Goal: Information Seeking & Learning: Find specific fact

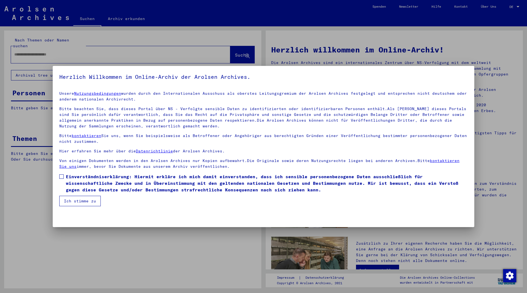
click at [63, 176] on span at bounding box center [61, 176] width 4 height 4
click at [77, 201] on button "Ich stimme zu" at bounding box center [79, 201] width 41 height 10
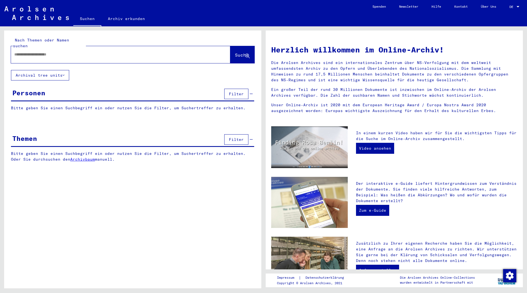
click at [78, 52] on div at bounding box center [112, 54] width 203 height 12
click at [67, 52] on input "text" at bounding box center [113, 55] width 199 height 6
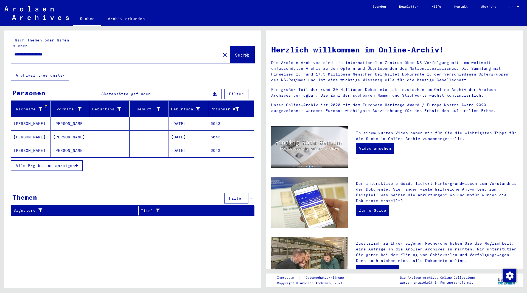
click at [28, 118] on mat-cell "[PERSON_NAME]" at bounding box center [31, 123] width 40 height 13
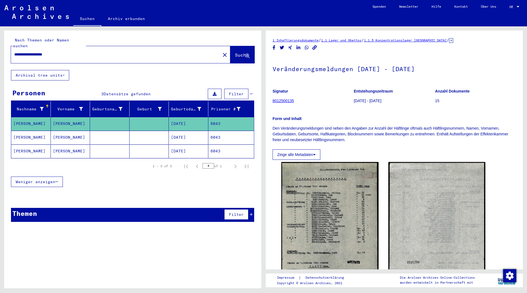
click at [24, 131] on mat-cell "[PERSON_NAME]" at bounding box center [31, 137] width 40 height 13
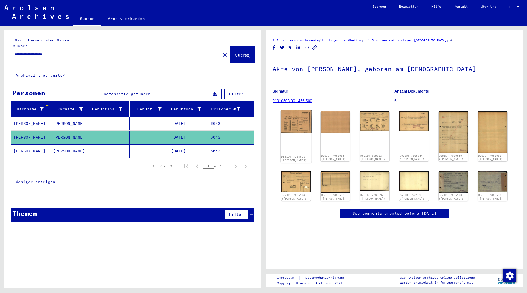
click at [301, 126] on img at bounding box center [295, 121] width 31 height 23
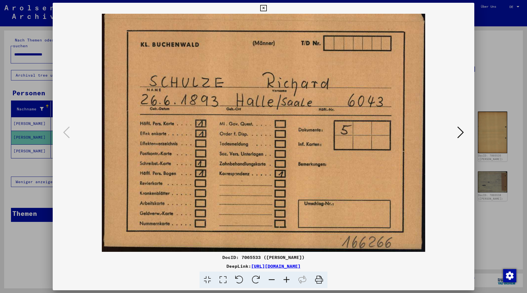
click at [459, 134] on icon at bounding box center [460, 132] width 7 height 13
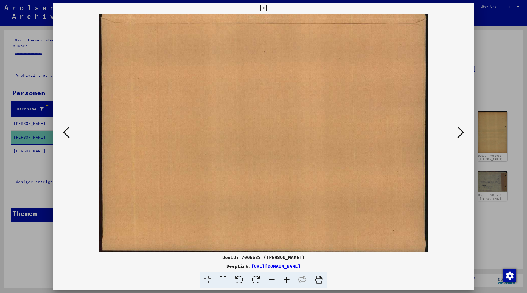
click at [459, 134] on icon at bounding box center [460, 132] width 7 height 13
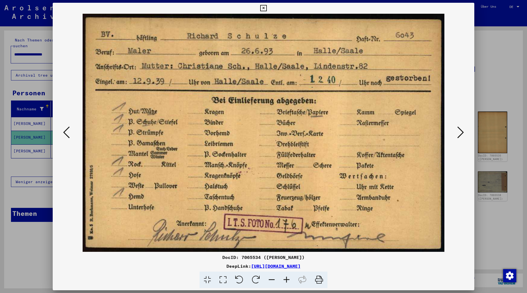
click at [459, 134] on icon at bounding box center [460, 132] width 7 height 13
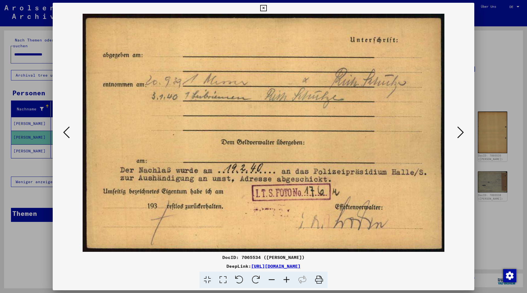
click at [459, 134] on icon at bounding box center [460, 132] width 7 height 13
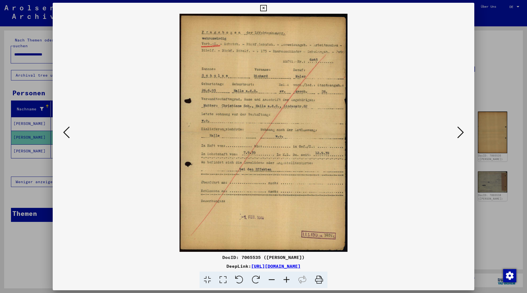
click at [65, 136] on icon at bounding box center [66, 132] width 7 height 13
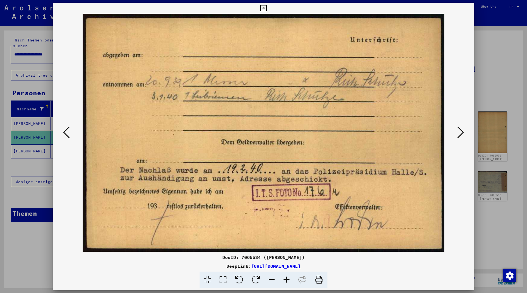
click at [459, 134] on icon at bounding box center [460, 132] width 7 height 13
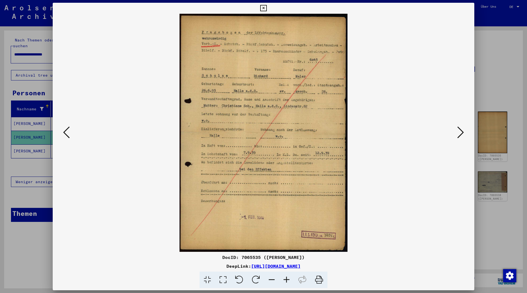
click at [459, 134] on icon at bounding box center [460, 132] width 7 height 13
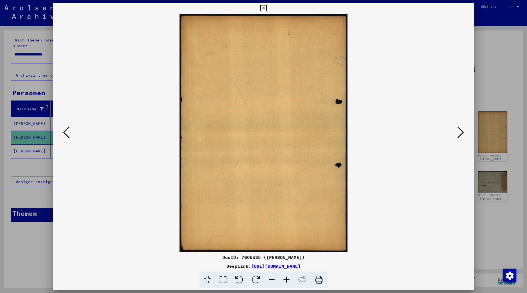
click at [459, 134] on icon at bounding box center [460, 132] width 7 height 13
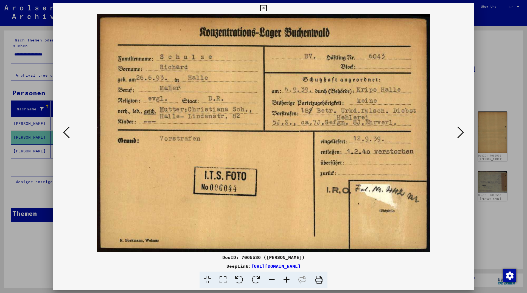
click at [459, 134] on icon at bounding box center [460, 132] width 7 height 13
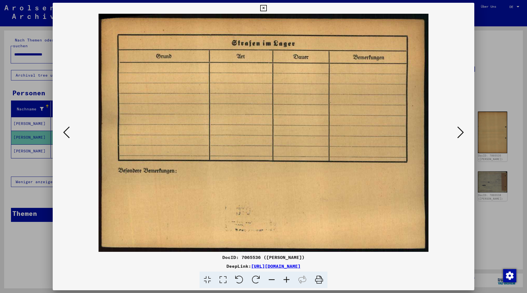
click at [459, 134] on icon at bounding box center [460, 132] width 7 height 13
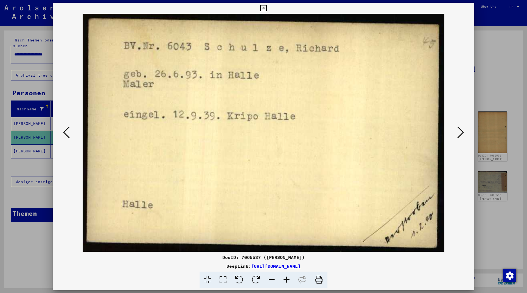
click at [459, 134] on icon at bounding box center [460, 132] width 7 height 13
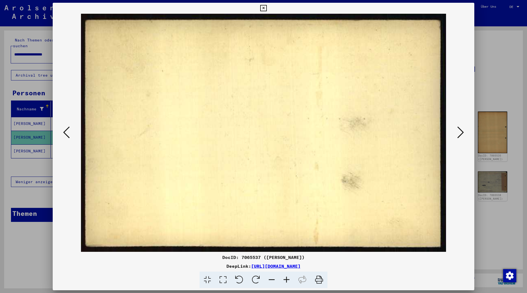
click at [459, 134] on icon at bounding box center [460, 132] width 7 height 13
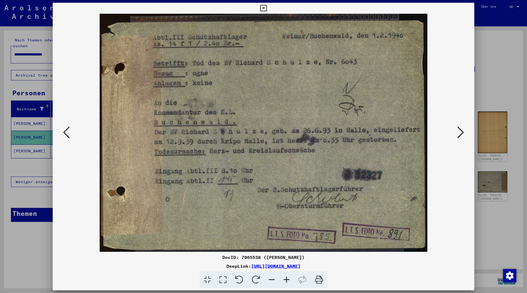
click at [266, 7] on icon at bounding box center [263, 8] width 6 height 7
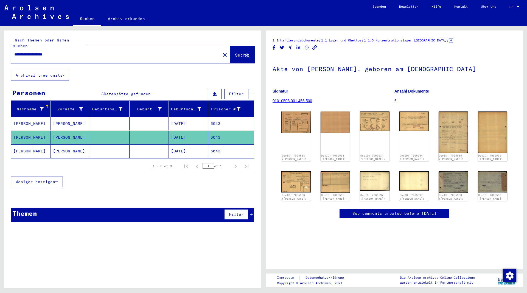
click at [64, 147] on mat-cell "[PERSON_NAME]" at bounding box center [71, 150] width 40 height 13
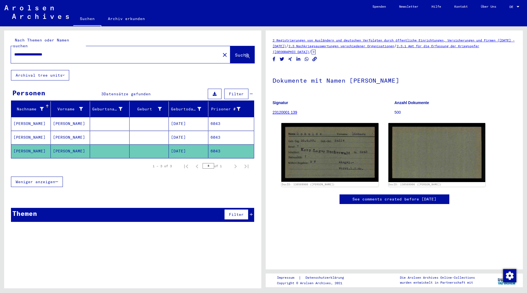
drag, startPoint x: 66, startPoint y: 49, endPoint x: -6, endPoint y: 51, distance: 71.3
click at [14, 52] on input "**********" at bounding box center [115, 55] width 203 height 6
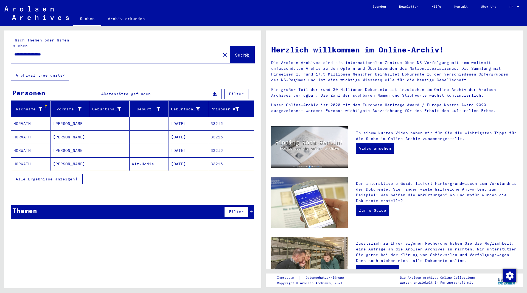
click at [26, 160] on mat-cell "HORWATH" at bounding box center [31, 163] width 40 height 13
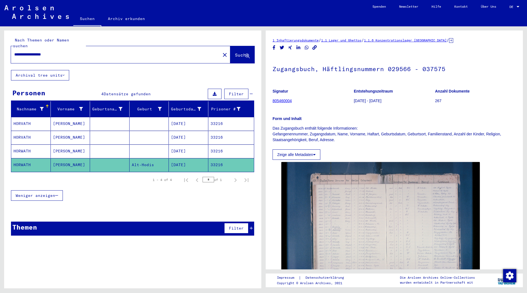
click at [54, 144] on mat-cell "[PERSON_NAME]" at bounding box center [71, 150] width 40 height 13
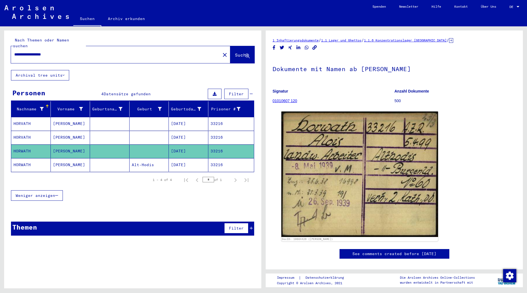
click at [61, 131] on mat-cell "[PERSON_NAME]" at bounding box center [71, 137] width 40 height 13
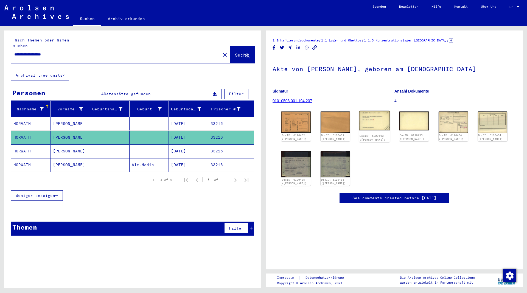
click at [371, 121] on img at bounding box center [374, 121] width 31 height 20
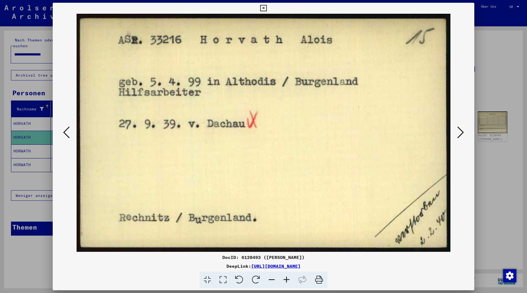
click at [266, 9] on icon at bounding box center [263, 8] width 6 height 7
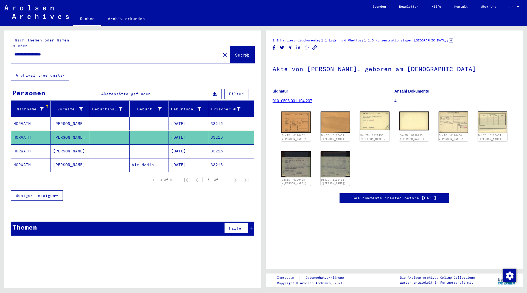
drag, startPoint x: 66, startPoint y: 48, endPoint x: 11, endPoint y: 48, distance: 55.4
click at [14, 52] on input "**********" at bounding box center [115, 55] width 203 height 6
click at [235, 52] on span "Suche" at bounding box center [242, 54] width 14 height 5
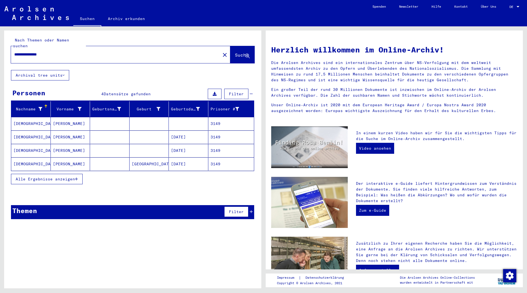
click at [18, 157] on mat-cell "[DEMOGRAPHIC_DATA]" at bounding box center [31, 163] width 40 height 13
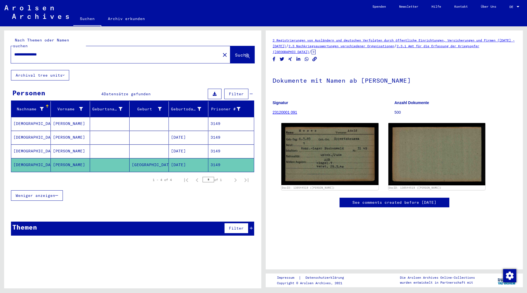
click at [24, 144] on mat-cell "[DEMOGRAPHIC_DATA]" at bounding box center [31, 150] width 40 height 13
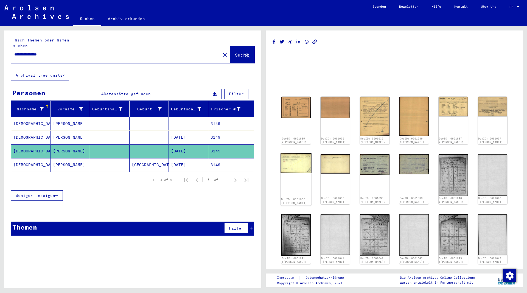
click at [299, 168] on img at bounding box center [295, 163] width 31 height 20
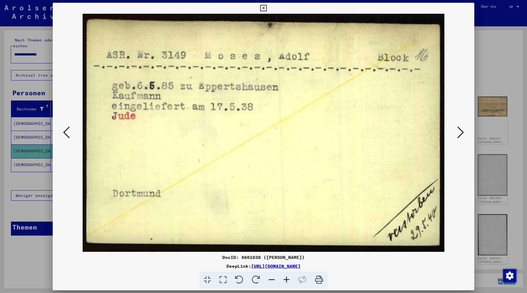
click at [266, 9] on icon at bounding box center [263, 8] width 6 height 7
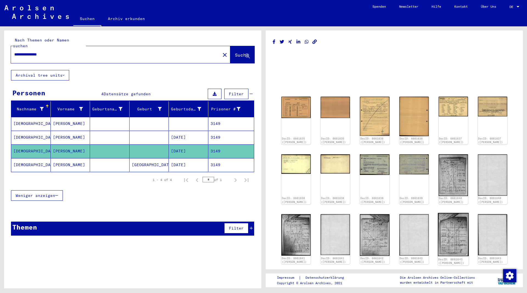
click at [458, 236] on img at bounding box center [453, 234] width 31 height 43
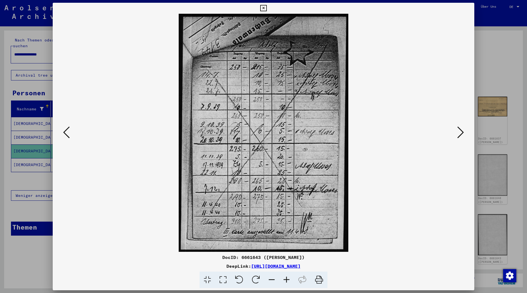
click at [461, 133] on icon at bounding box center [460, 132] width 7 height 13
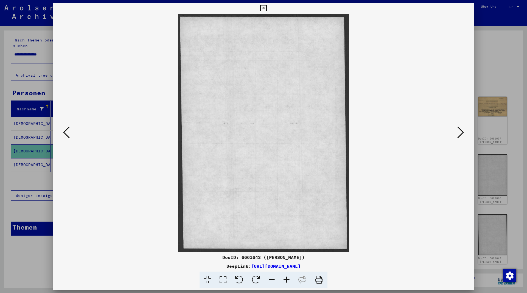
click at [461, 133] on icon at bounding box center [460, 132] width 7 height 13
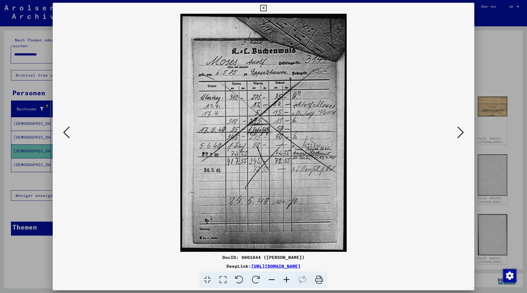
click at [266, 8] on icon at bounding box center [263, 8] width 6 height 7
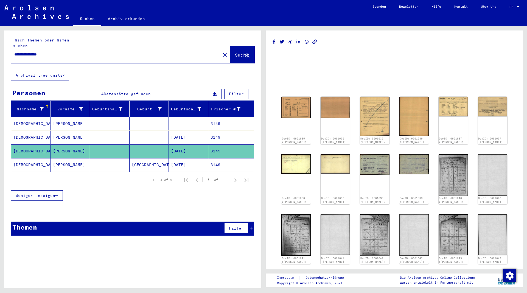
drag, startPoint x: 58, startPoint y: 50, endPoint x: 4, endPoint y: 50, distance: 53.2
click at [14, 52] on input "**********" at bounding box center [115, 55] width 203 height 6
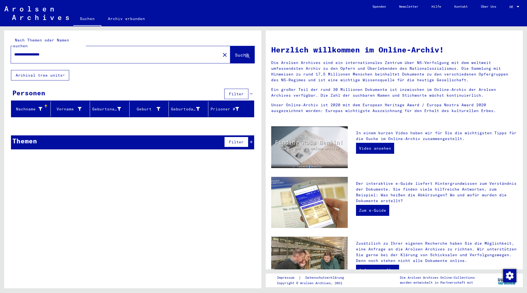
drag, startPoint x: 31, startPoint y: 50, endPoint x: -33, endPoint y: 51, distance: 63.4
click at [14, 52] on input "**********" at bounding box center [113, 55] width 199 height 6
click at [235, 52] on span "Suche" at bounding box center [242, 54] width 14 height 5
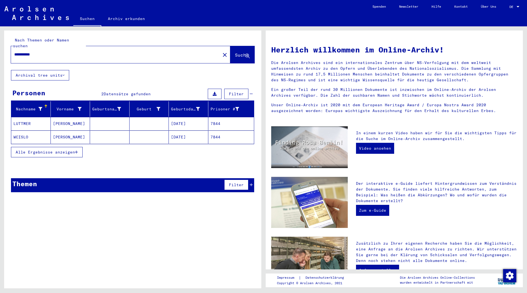
click at [24, 131] on mat-cell "WCISLO" at bounding box center [31, 136] width 40 height 13
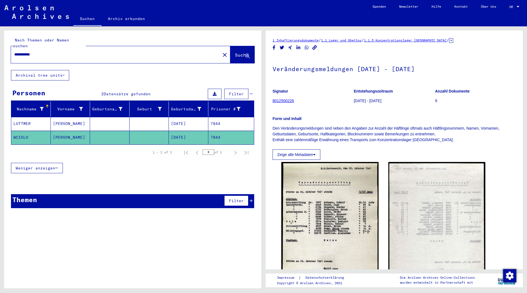
drag, startPoint x: 42, startPoint y: 46, endPoint x: -2, endPoint y: 47, distance: 44.2
click at [14, 52] on input "**********" at bounding box center [115, 55] width 203 height 6
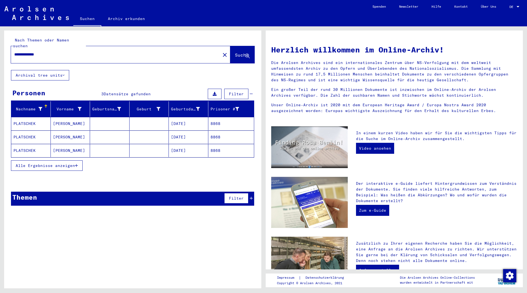
click at [33, 117] on mat-cell "PLATSCHEK" at bounding box center [31, 123] width 40 height 13
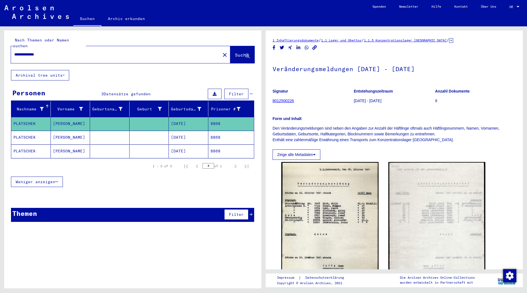
click at [30, 131] on mat-cell "PLATSCHEK" at bounding box center [31, 137] width 40 height 13
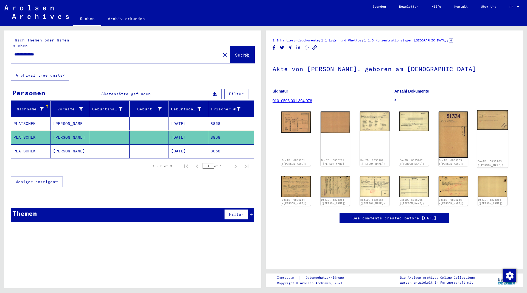
click at [497, 125] on img at bounding box center [492, 119] width 31 height 19
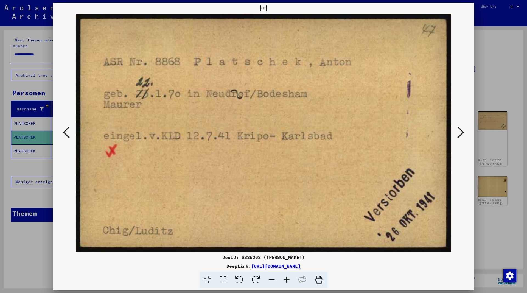
drag, startPoint x: 470, startPoint y: 7, endPoint x: 463, endPoint y: 12, distance: 8.9
click at [266, 7] on icon at bounding box center [263, 8] width 6 height 7
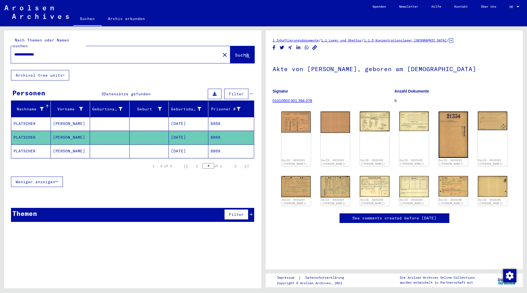
drag, startPoint x: 67, startPoint y: 50, endPoint x: 2, endPoint y: 45, distance: 64.7
click at [14, 52] on input "**********" at bounding box center [115, 55] width 203 height 6
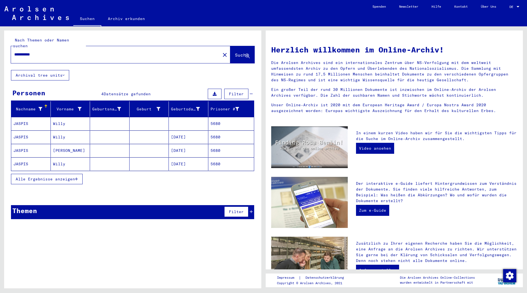
click at [31, 118] on mat-cell "JASPIS" at bounding box center [31, 123] width 40 height 13
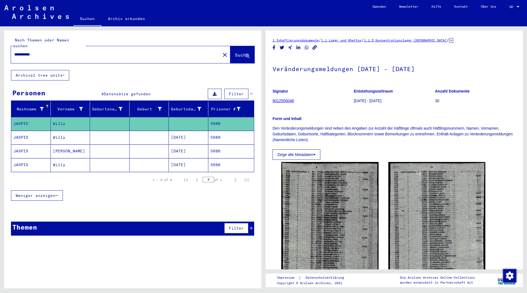
click at [25, 131] on mat-cell "JASPIS" at bounding box center [31, 137] width 40 height 13
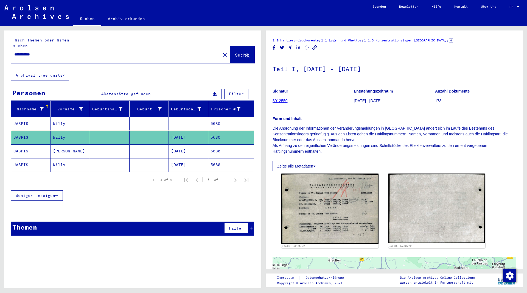
click at [26, 144] on mat-cell "JASPIS" at bounding box center [31, 150] width 40 height 13
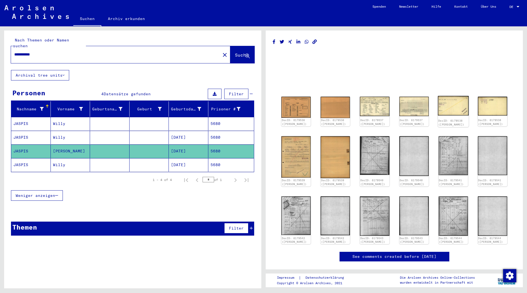
click at [452, 113] on img at bounding box center [453, 106] width 31 height 20
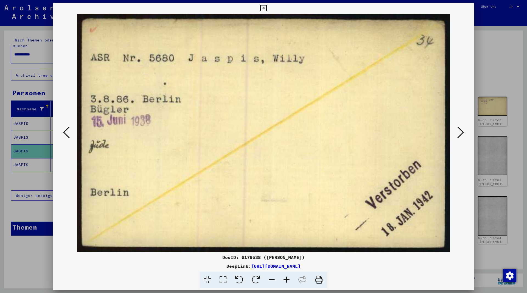
click at [266, 7] on icon at bounding box center [263, 8] width 6 height 7
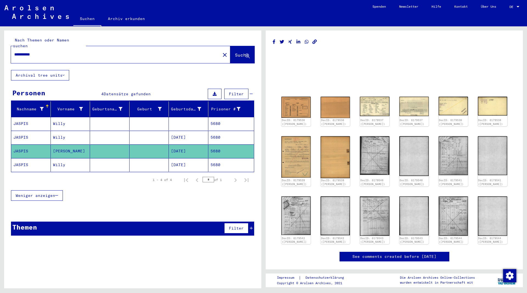
drag, startPoint x: 58, startPoint y: 47, endPoint x: -3, endPoint y: 54, distance: 61.6
click at [14, 54] on input "**********" at bounding box center [115, 55] width 203 height 6
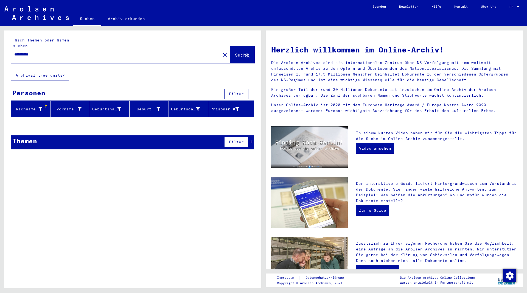
drag, startPoint x: 30, startPoint y: 49, endPoint x: -27, endPoint y: 51, distance: 56.5
click at [14, 52] on input "**********" at bounding box center [113, 55] width 199 height 6
drag, startPoint x: 29, startPoint y: 48, endPoint x: 28, endPoint y: 56, distance: 8.0
click at [29, 52] on input "****" at bounding box center [113, 55] width 199 height 6
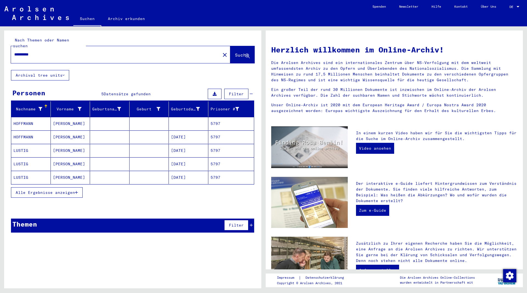
click at [28, 145] on mat-cell "LUSTIG" at bounding box center [31, 150] width 40 height 13
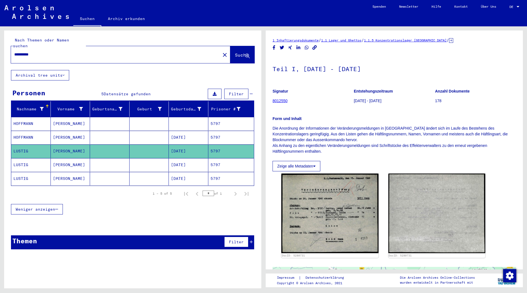
click at [29, 159] on mat-cell "LUSTIG" at bounding box center [31, 164] width 40 height 13
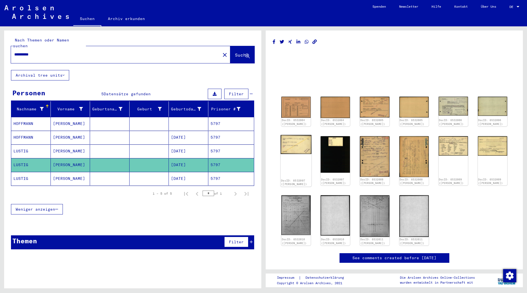
click at [303, 151] on img at bounding box center [295, 144] width 31 height 19
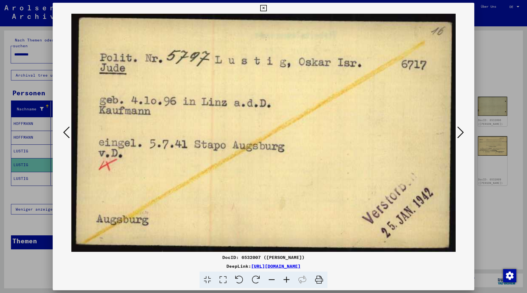
click at [266, 7] on icon at bounding box center [263, 8] width 6 height 7
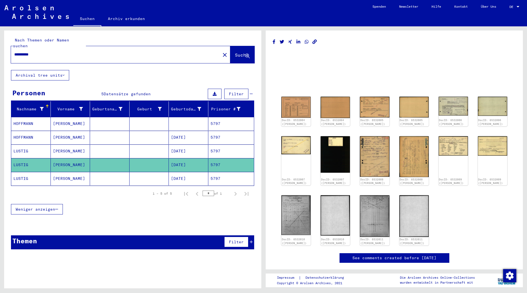
drag, startPoint x: 44, startPoint y: 50, endPoint x: 13, endPoint y: 50, distance: 31.3
click at [14, 52] on input "**********" at bounding box center [115, 55] width 203 height 6
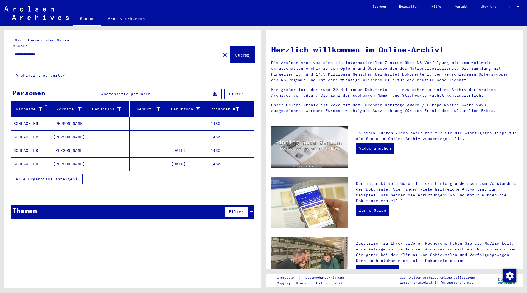
click at [31, 119] on mat-cell "SCHLACHTER" at bounding box center [31, 123] width 40 height 13
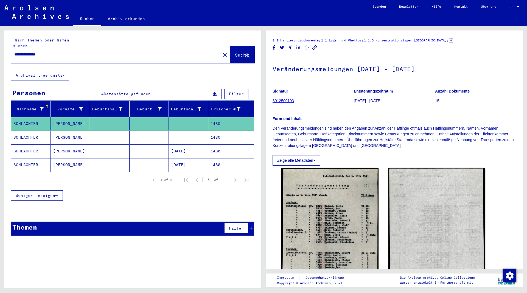
click at [31, 133] on mat-cell "SCHLACHTER" at bounding box center [31, 137] width 40 height 13
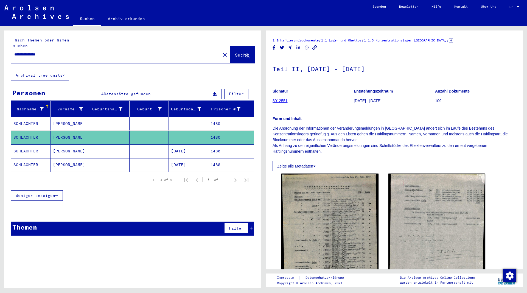
click at [38, 146] on mat-cell "SCHLACHTER" at bounding box center [31, 150] width 40 height 13
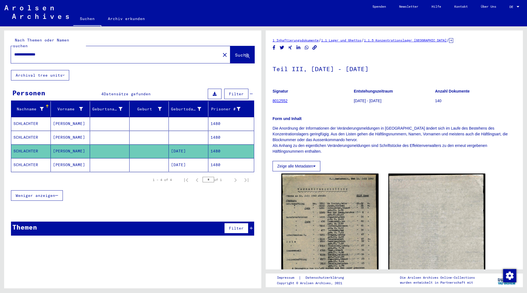
click at [37, 158] on mat-cell "SCHLACHTER" at bounding box center [31, 164] width 40 height 13
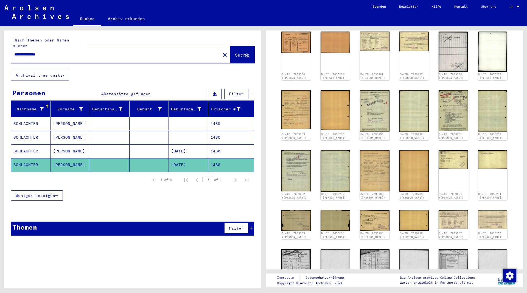
scroll to position [89, 0]
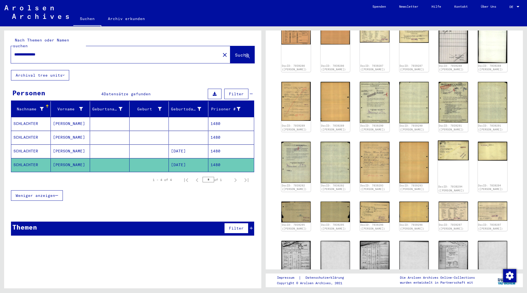
click at [455, 160] on img at bounding box center [453, 150] width 31 height 20
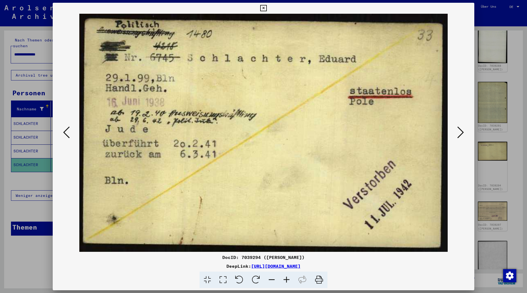
click at [463, 131] on icon at bounding box center [460, 132] width 7 height 13
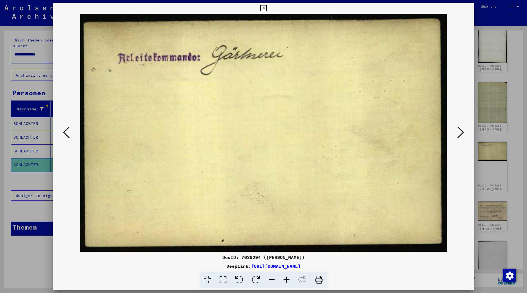
click at [461, 130] on icon at bounding box center [460, 132] width 7 height 13
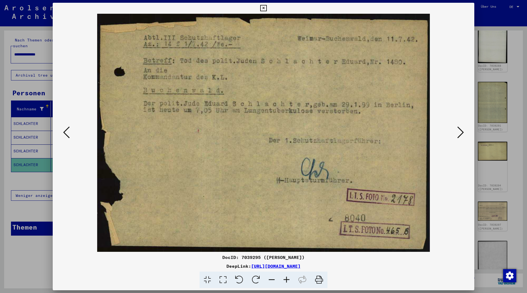
click at [266, 9] on icon at bounding box center [263, 8] width 6 height 7
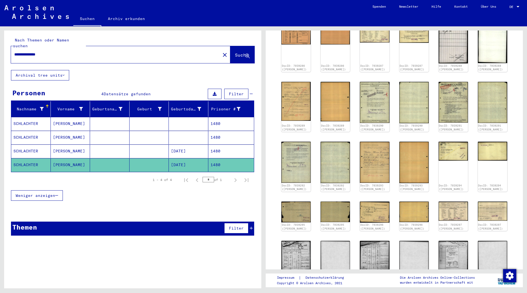
drag, startPoint x: 61, startPoint y: 47, endPoint x: 6, endPoint y: 48, distance: 54.9
click at [14, 52] on input "**********" at bounding box center [115, 55] width 203 height 6
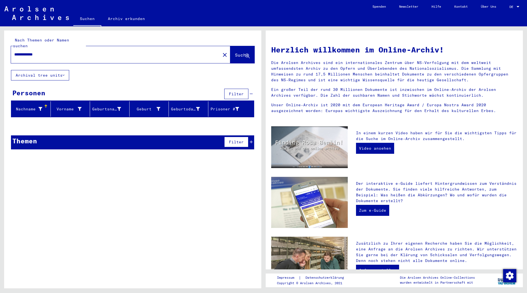
click at [36, 52] on input "**********" at bounding box center [113, 55] width 199 height 6
click at [235, 52] on span "Suche" at bounding box center [242, 54] width 14 height 5
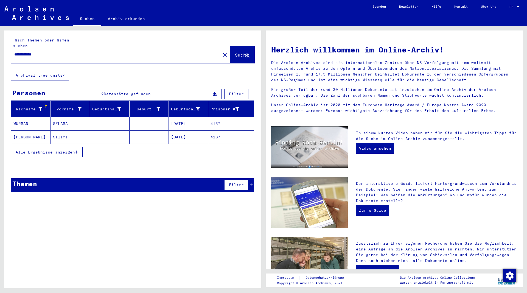
click at [28, 119] on mat-cell "WURMAN" at bounding box center [31, 123] width 40 height 13
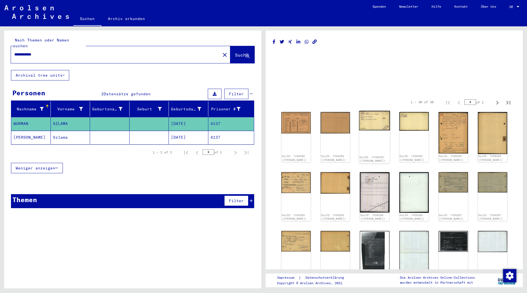
click at [377, 126] on img at bounding box center [374, 120] width 31 height 19
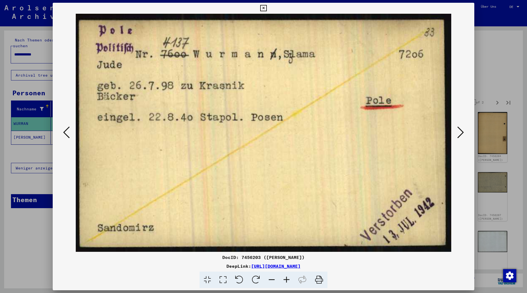
click at [266, 10] on icon at bounding box center [263, 8] width 6 height 7
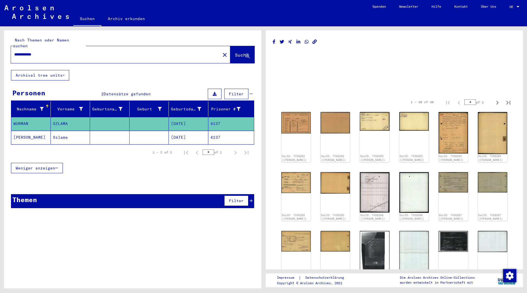
drag, startPoint x: 58, startPoint y: 50, endPoint x: -8, endPoint y: 49, distance: 66.1
click at [14, 52] on input "**********" at bounding box center [115, 55] width 203 height 6
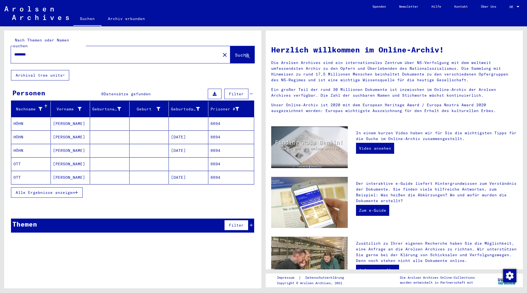
click at [23, 159] on mat-cell "OTT" at bounding box center [31, 163] width 40 height 13
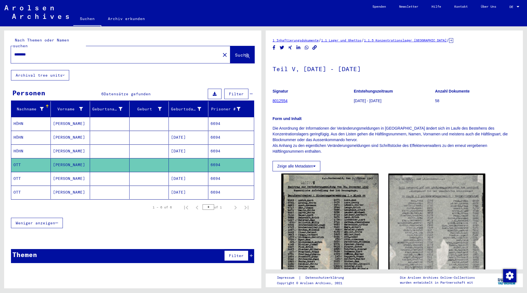
click at [19, 174] on mat-cell "OTT" at bounding box center [31, 178] width 40 height 13
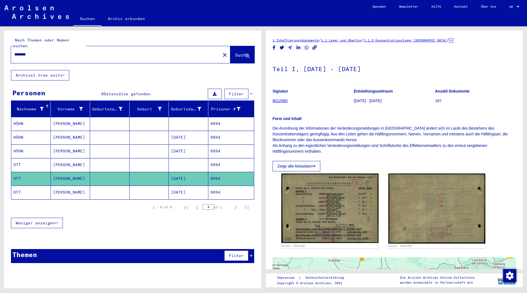
click at [22, 189] on mat-cell "OTT" at bounding box center [31, 191] width 40 height 13
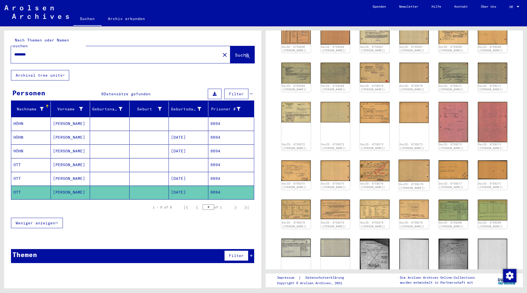
scroll to position [119, 0]
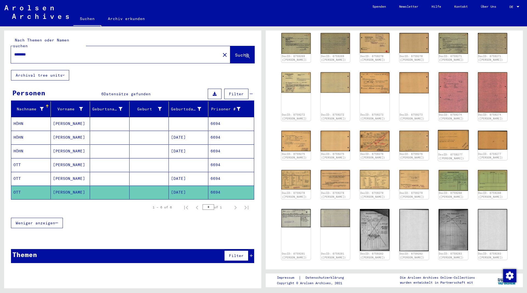
click at [452, 142] on img at bounding box center [453, 140] width 31 height 20
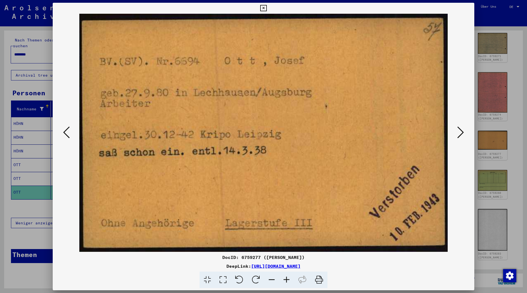
click at [266, 7] on icon at bounding box center [263, 8] width 6 height 7
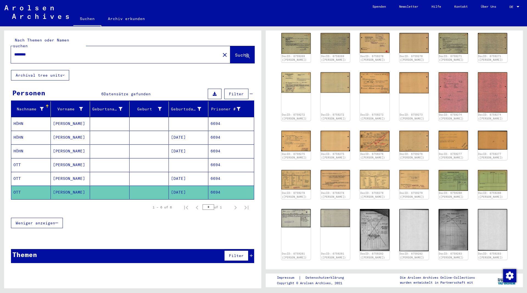
drag, startPoint x: 52, startPoint y: 47, endPoint x: 2, endPoint y: 55, distance: 50.6
click at [14, 55] on input "********" at bounding box center [115, 55] width 203 height 6
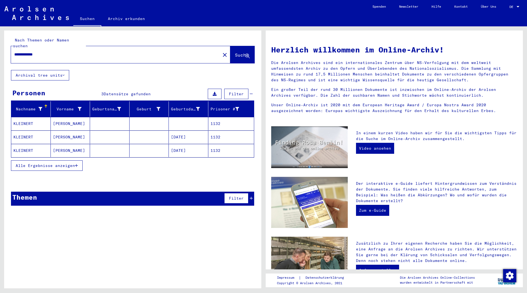
click at [29, 120] on mat-cell "KLEINERT" at bounding box center [31, 123] width 40 height 13
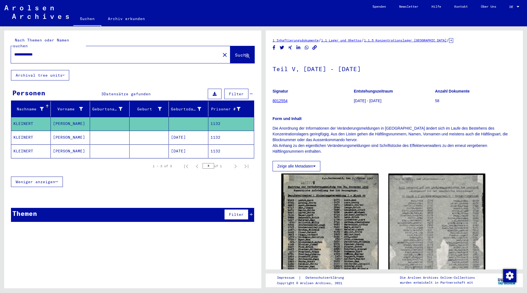
click at [32, 132] on mat-cell "KLEINERT" at bounding box center [31, 137] width 40 height 13
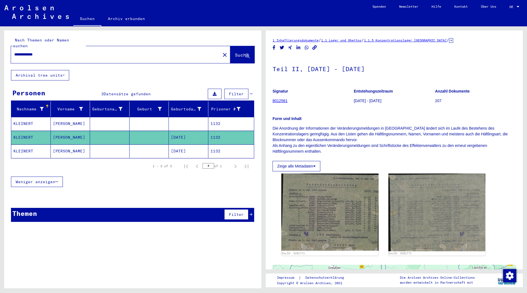
click at [31, 144] on mat-cell "KLEINERT" at bounding box center [31, 150] width 40 height 13
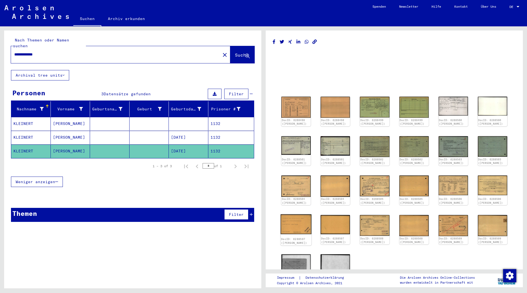
click at [298, 227] on img at bounding box center [295, 224] width 31 height 20
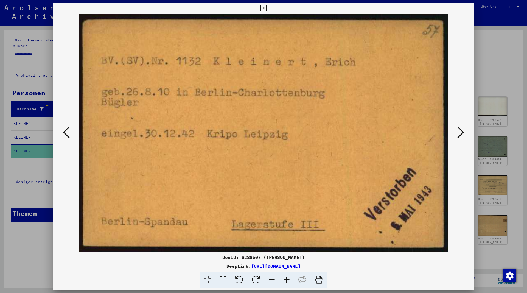
click at [63, 135] on icon at bounding box center [66, 132] width 7 height 13
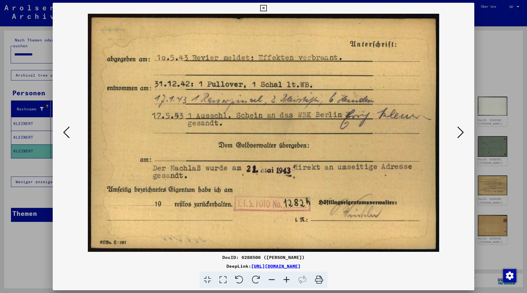
click at [64, 135] on icon at bounding box center [66, 132] width 7 height 13
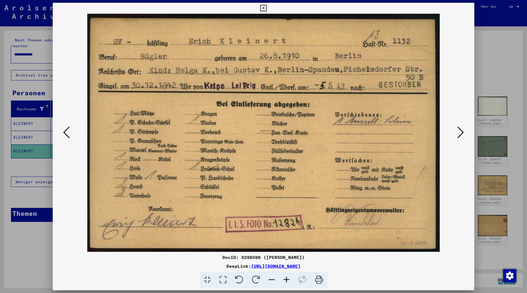
click at [460, 135] on icon at bounding box center [460, 132] width 7 height 13
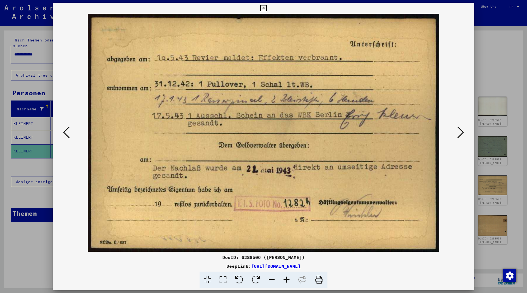
click at [63, 132] on icon at bounding box center [66, 132] width 7 height 13
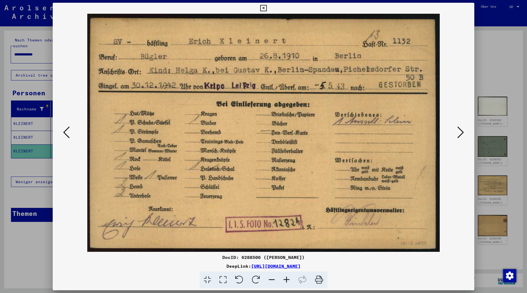
click at [63, 132] on icon at bounding box center [66, 132] width 7 height 13
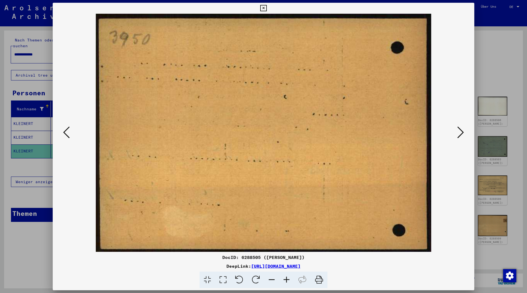
click at [460, 132] on icon at bounding box center [460, 132] width 7 height 13
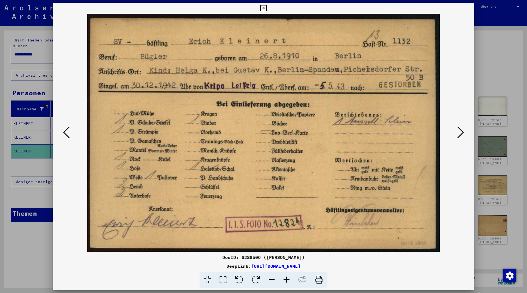
click at [66, 131] on icon at bounding box center [66, 132] width 7 height 13
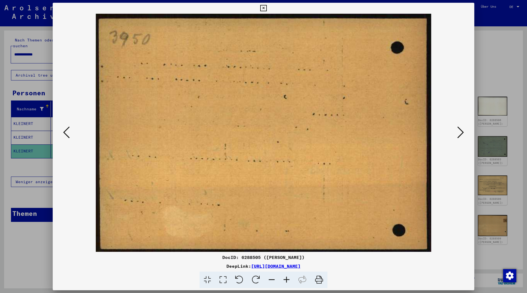
click at [66, 131] on icon at bounding box center [66, 132] width 7 height 13
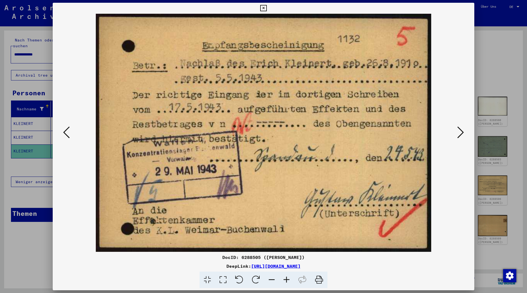
click at [65, 131] on icon at bounding box center [66, 132] width 7 height 13
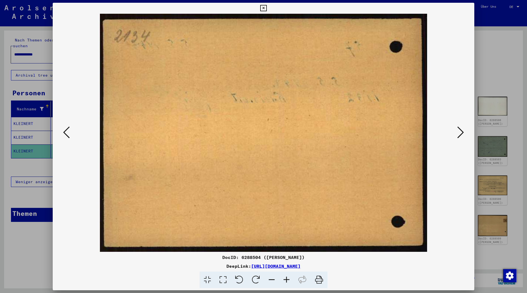
click at [65, 131] on icon at bounding box center [66, 132] width 7 height 13
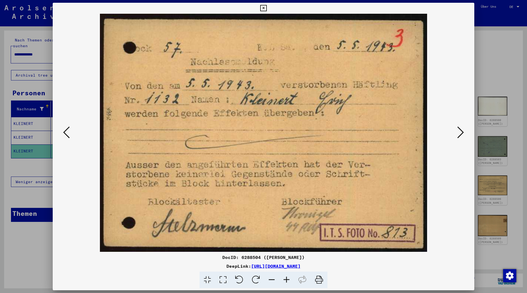
drag, startPoint x: 467, startPoint y: 7, endPoint x: 463, endPoint y: 10, distance: 5.6
click at [266, 8] on icon at bounding box center [263, 8] width 6 height 7
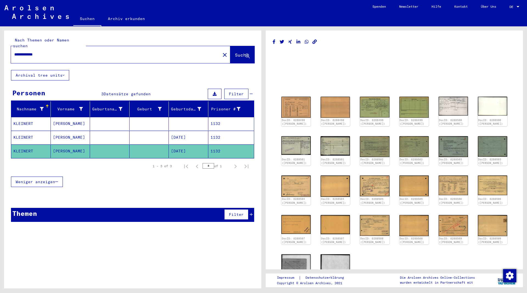
drag, startPoint x: 48, startPoint y: 50, endPoint x: 2, endPoint y: 49, distance: 45.6
click at [14, 52] on input "**********" at bounding box center [115, 55] width 203 height 6
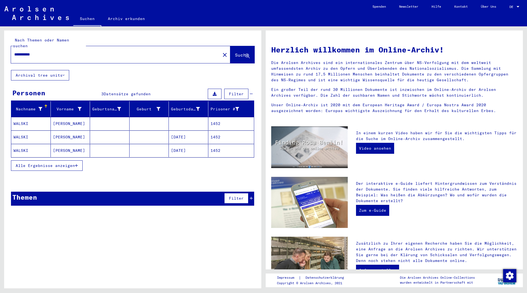
click at [60, 118] on mat-cell "[PERSON_NAME]" at bounding box center [71, 123] width 40 height 13
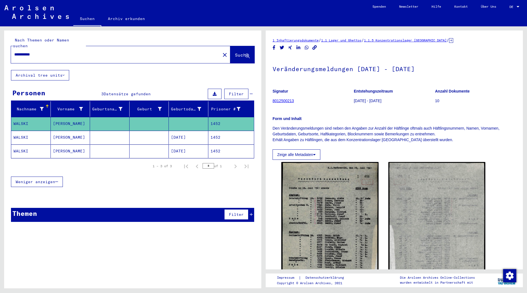
click at [63, 131] on mat-cell "[PERSON_NAME]" at bounding box center [71, 137] width 40 height 13
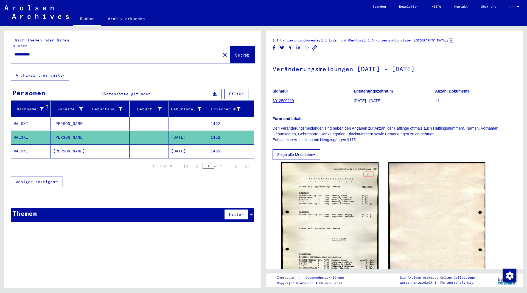
click at [64, 144] on mat-cell "[PERSON_NAME]" at bounding box center [71, 150] width 40 height 13
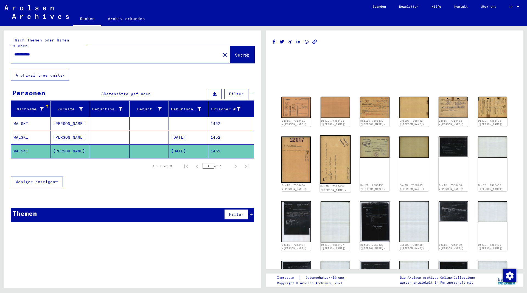
click at [332, 156] on img at bounding box center [335, 159] width 31 height 49
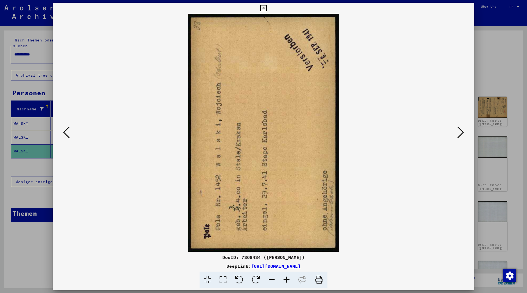
click at [266, 8] on icon at bounding box center [263, 8] width 6 height 7
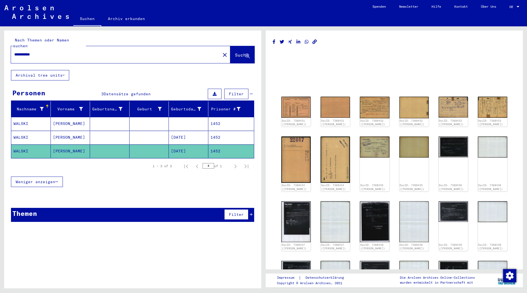
drag, startPoint x: 22, startPoint y: 50, endPoint x: 3, endPoint y: 53, distance: 19.2
click at [14, 53] on input "**********" at bounding box center [115, 55] width 203 height 6
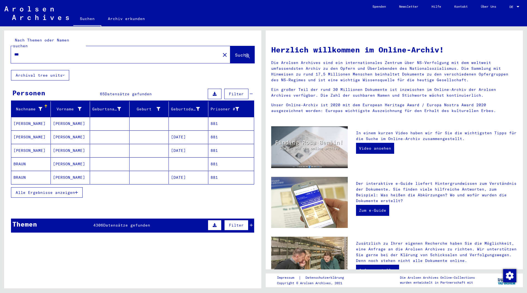
click at [77, 190] on icon "button" at bounding box center [76, 192] width 3 height 4
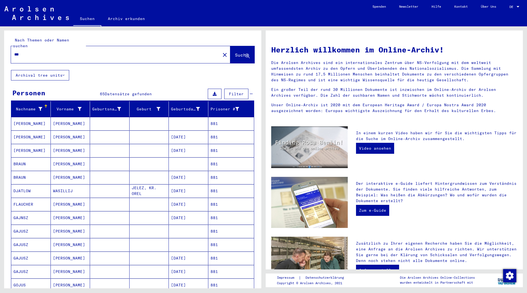
click at [27, 212] on mat-cell "GAJNSZ" at bounding box center [31, 217] width 40 height 13
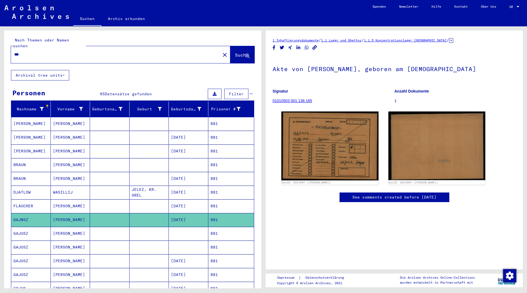
click at [28, 227] on mat-cell "GAJUSZ" at bounding box center [31, 233] width 40 height 13
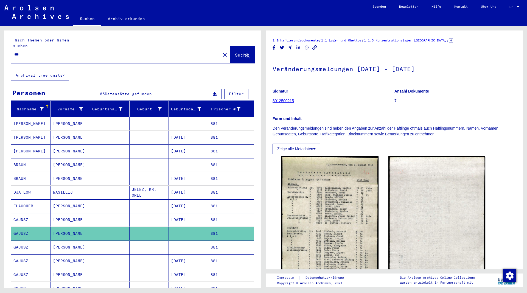
click at [25, 240] on mat-cell "GAJUSZ" at bounding box center [31, 246] width 40 height 13
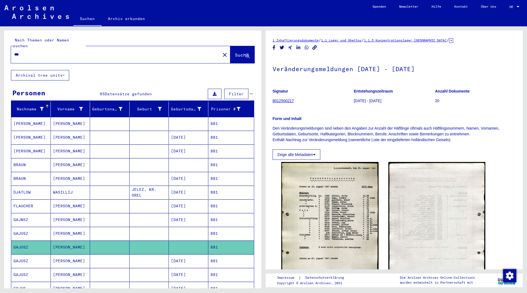
click at [24, 254] on mat-cell "GAJUSZ" at bounding box center [31, 260] width 40 height 13
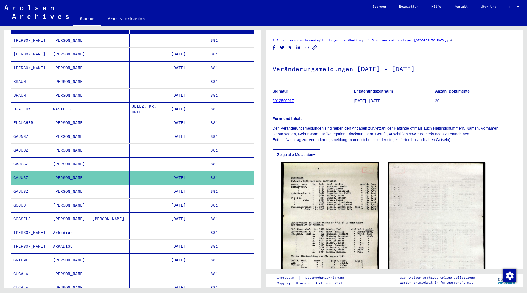
scroll to position [89, 0]
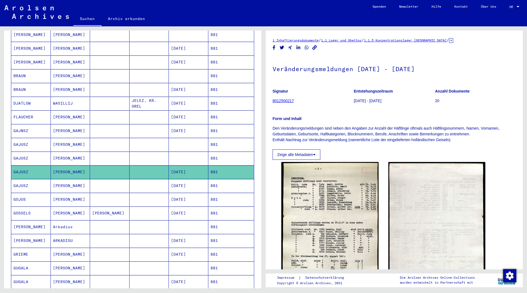
click at [30, 179] on mat-cell "GAJUSZ" at bounding box center [31, 185] width 40 height 13
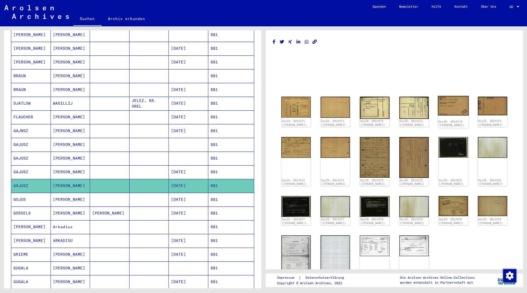
click at [455, 108] on img at bounding box center [453, 105] width 31 height 19
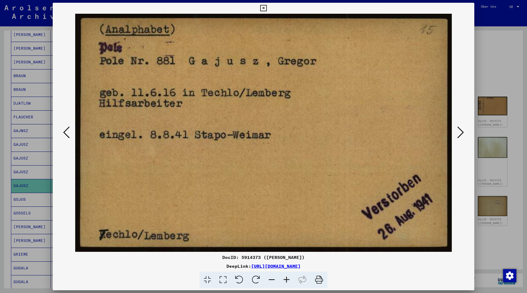
drag, startPoint x: 470, startPoint y: 9, endPoint x: 431, endPoint y: 7, distance: 38.7
click at [266, 8] on icon at bounding box center [263, 8] width 6 height 7
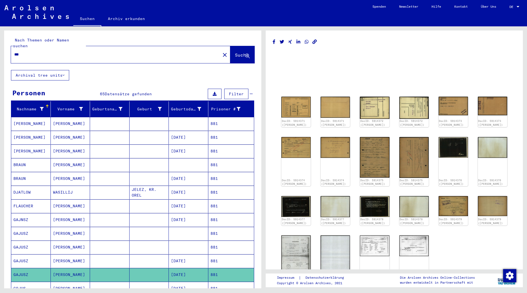
drag, startPoint x: 43, startPoint y: 48, endPoint x: -14, endPoint y: 45, distance: 57.2
click at [14, 52] on input "***" at bounding box center [115, 55] width 203 height 6
click at [235, 52] on span "Suche" at bounding box center [242, 54] width 14 height 5
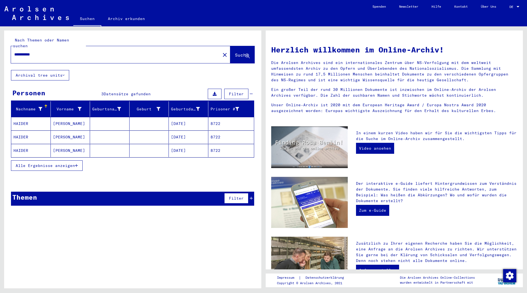
click at [24, 130] on mat-cell "HAIDER" at bounding box center [31, 136] width 40 height 13
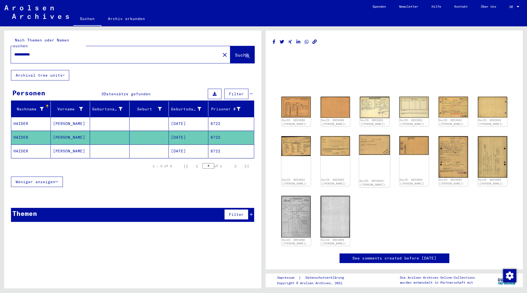
click at [370, 146] on img at bounding box center [374, 145] width 31 height 20
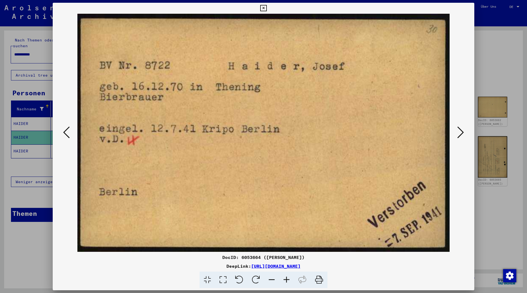
click at [266, 7] on icon at bounding box center [263, 8] width 6 height 7
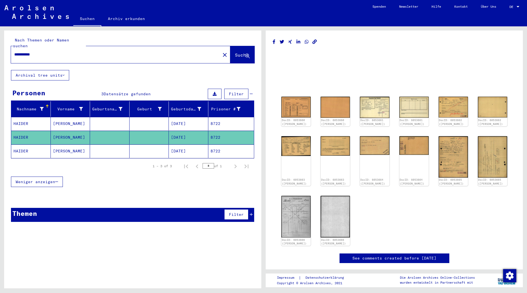
drag, startPoint x: 52, startPoint y: 51, endPoint x: -6, endPoint y: 50, distance: 58.4
click at [14, 52] on input "**********" at bounding box center [115, 55] width 203 height 6
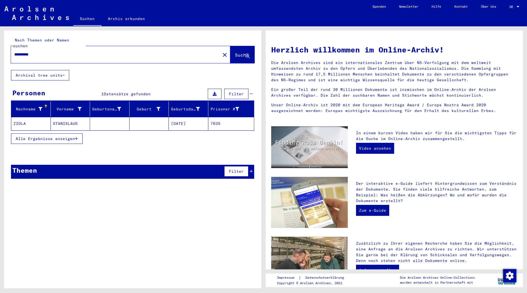
click at [23, 117] on mat-cell "ZIOLA" at bounding box center [31, 123] width 40 height 13
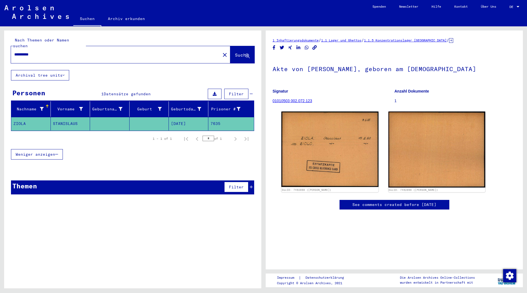
click at [26, 52] on input "**********" at bounding box center [115, 55] width 203 height 6
click at [235, 52] on span "Suche" at bounding box center [242, 54] width 14 height 5
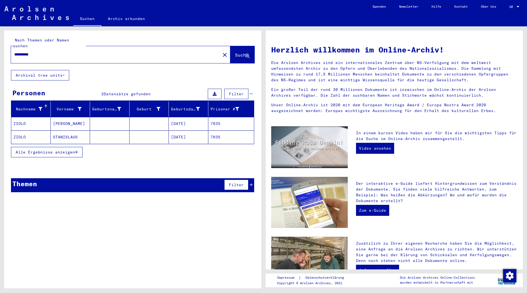
click at [22, 132] on mat-cell "ZIOLO" at bounding box center [31, 136] width 40 height 13
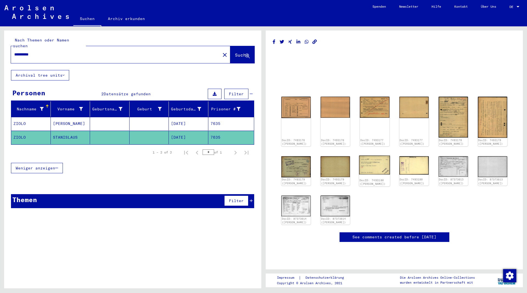
click at [380, 167] on img at bounding box center [374, 164] width 31 height 19
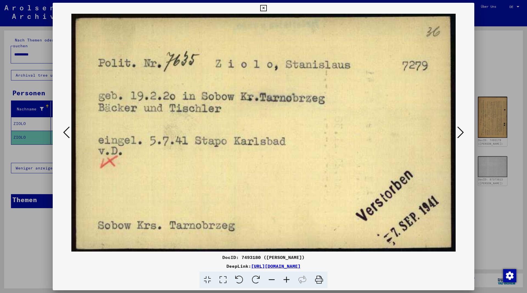
drag, startPoint x: 470, startPoint y: 9, endPoint x: 325, endPoint y: 16, distance: 145.8
click at [266, 9] on icon at bounding box center [263, 8] width 6 height 7
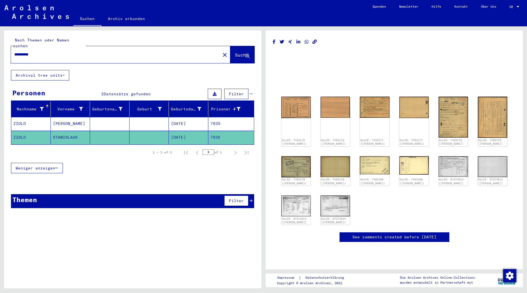
drag, startPoint x: 55, startPoint y: 49, endPoint x: -17, endPoint y: 43, distance: 73.0
click at [14, 52] on input "**********" at bounding box center [115, 55] width 203 height 6
click at [235, 52] on span "Suche" at bounding box center [242, 54] width 14 height 5
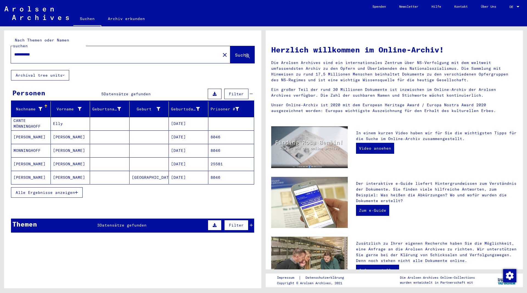
click at [36, 131] on mat-cell "[PERSON_NAME]" at bounding box center [31, 136] width 40 height 13
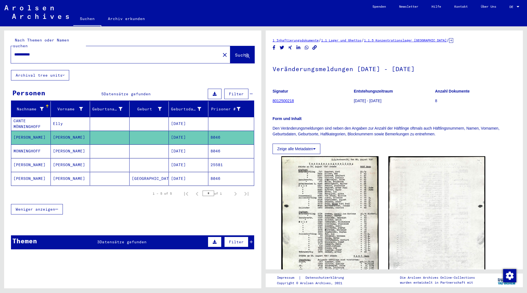
click at [39, 146] on mat-cell "MONNINGHOFF" at bounding box center [31, 150] width 40 height 13
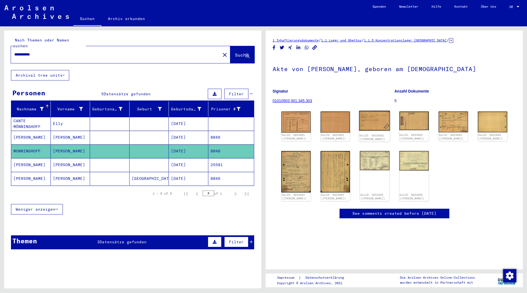
click at [382, 119] on img at bounding box center [374, 121] width 31 height 20
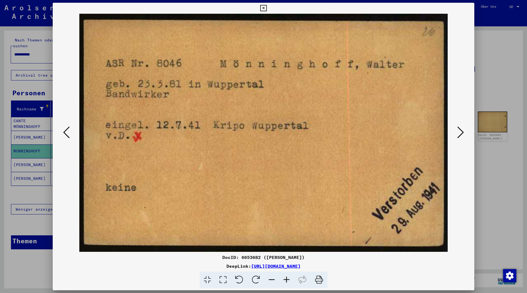
click at [266, 8] on icon at bounding box center [263, 8] width 6 height 7
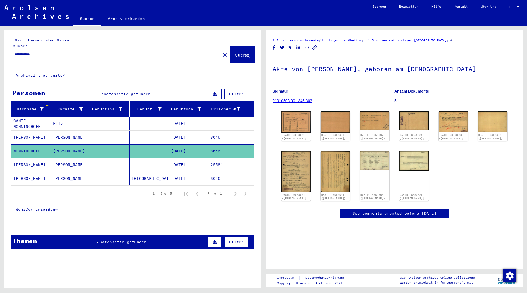
drag, startPoint x: 45, startPoint y: 49, endPoint x: -10, endPoint y: 49, distance: 54.6
click at [14, 52] on input "**********" at bounding box center [115, 55] width 203 height 6
type input "****"
click at [235, 52] on span "Suche" at bounding box center [242, 54] width 14 height 5
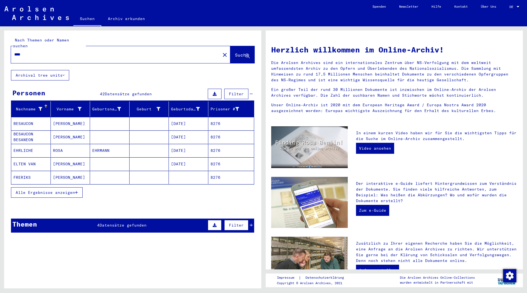
click at [75, 190] on span "Alle Ergebnisse anzeigen" at bounding box center [45, 192] width 59 height 5
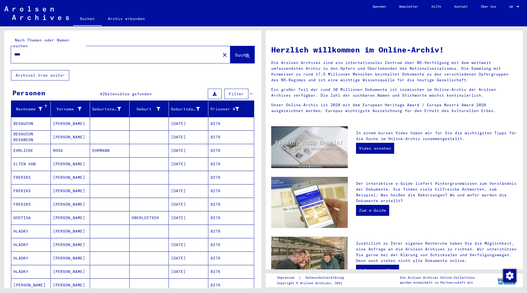
click at [29, 224] on mat-cell "HLADKY" at bounding box center [31, 230] width 40 height 13
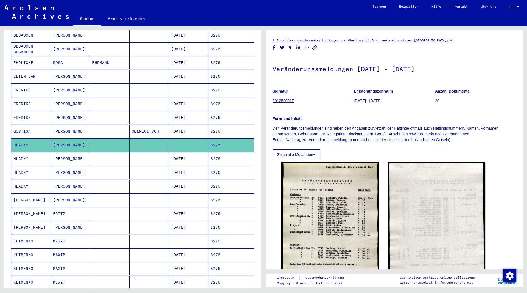
scroll to position [89, 0]
click at [27, 151] on mat-cell "HLADKY" at bounding box center [31, 157] width 40 height 13
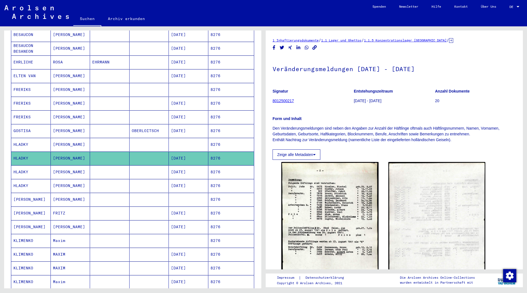
click at [25, 168] on mat-cell "HLADKY" at bounding box center [31, 171] width 40 height 13
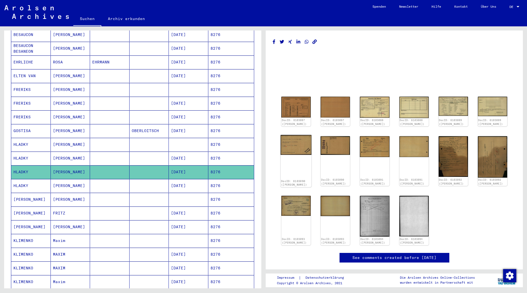
click at [294, 147] on img at bounding box center [295, 145] width 31 height 20
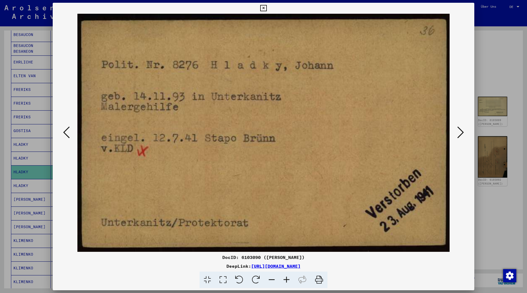
click at [462, 130] on icon at bounding box center [460, 132] width 7 height 13
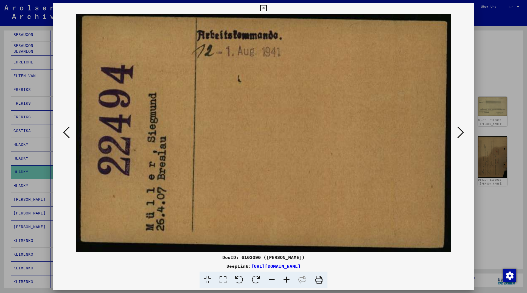
click at [455, 125] on button at bounding box center [460, 133] width 10 height 16
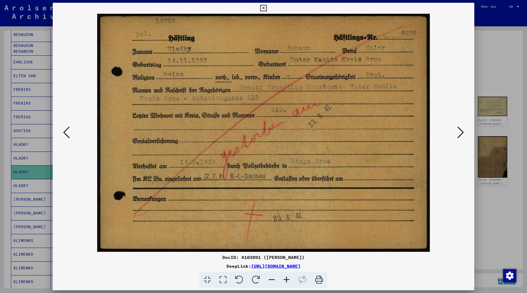
click at [463, 134] on icon at bounding box center [460, 132] width 7 height 13
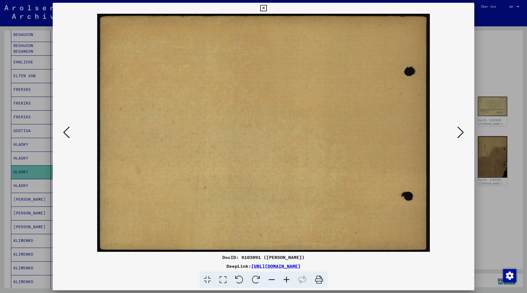
click at [464, 134] on icon at bounding box center [460, 132] width 7 height 13
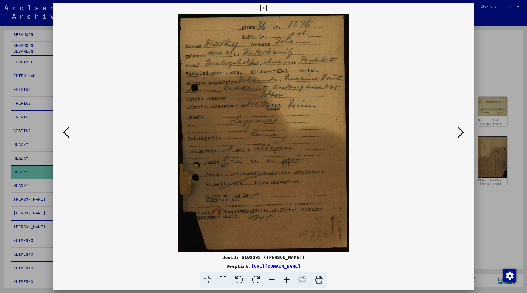
click at [464, 133] on icon at bounding box center [460, 132] width 7 height 13
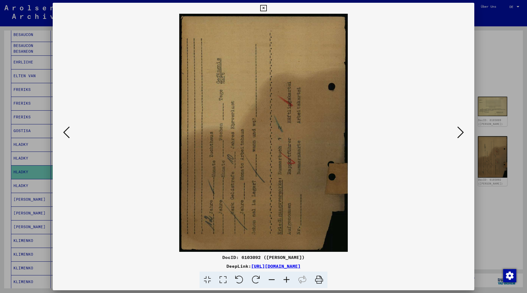
click at [65, 132] on icon at bounding box center [66, 132] width 7 height 13
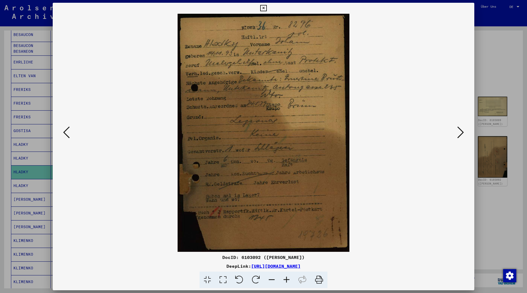
click at [65, 132] on icon at bounding box center [66, 132] width 7 height 13
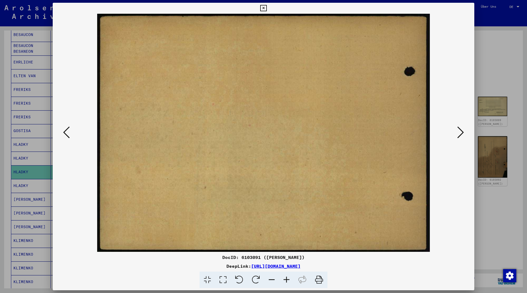
click at [65, 132] on icon at bounding box center [66, 132] width 7 height 13
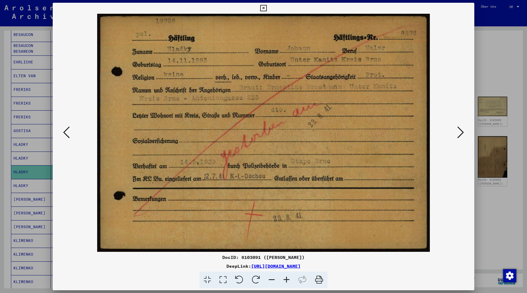
click at [65, 132] on icon at bounding box center [66, 132] width 7 height 13
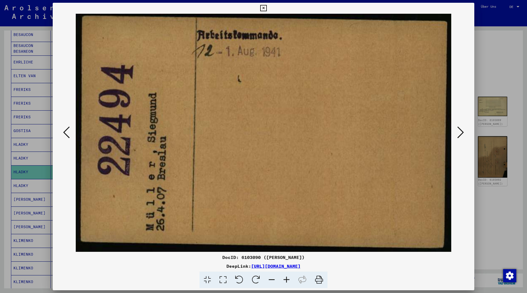
click at [266, 6] on icon at bounding box center [263, 8] width 6 height 7
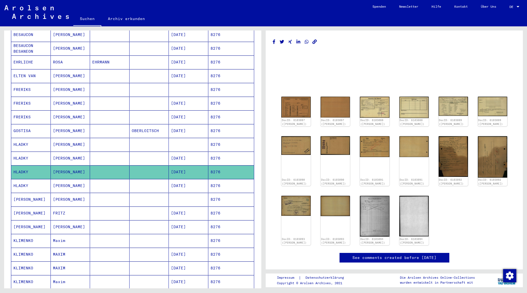
click at [61, 165] on mat-cell "[PERSON_NAME]" at bounding box center [71, 171] width 40 height 13
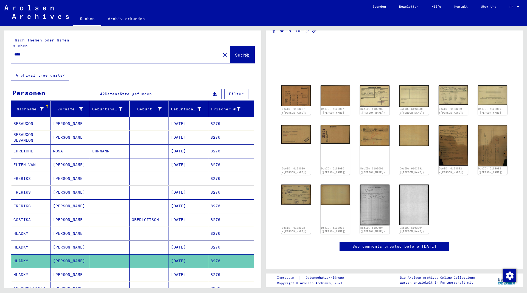
drag, startPoint x: 41, startPoint y: 48, endPoint x: 5, endPoint y: 49, distance: 36.2
click at [14, 52] on input "****" at bounding box center [115, 55] width 203 height 6
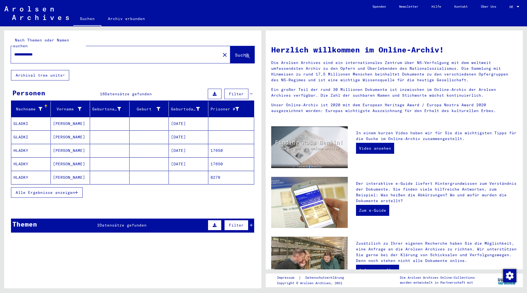
click at [77, 190] on icon "button" at bounding box center [76, 192] width 3 height 4
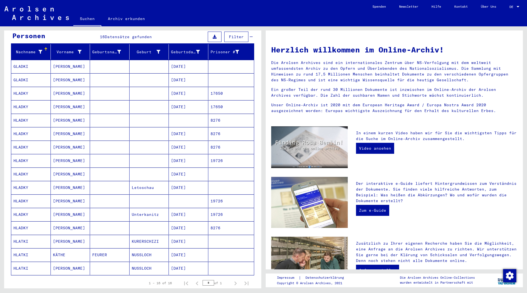
scroll to position [59, 0]
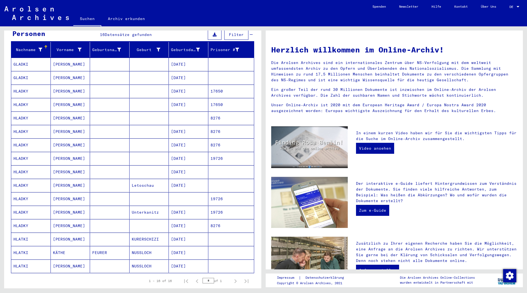
click at [20, 84] on mat-cell "HLADKY" at bounding box center [31, 90] width 40 height 13
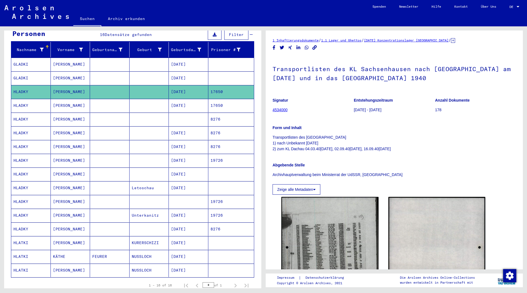
click at [22, 99] on mat-cell "HLADKY" at bounding box center [31, 105] width 40 height 13
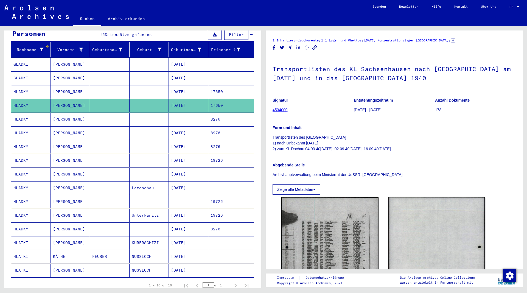
click at [31, 115] on mat-cell "HLADKY" at bounding box center [31, 118] width 40 height 13
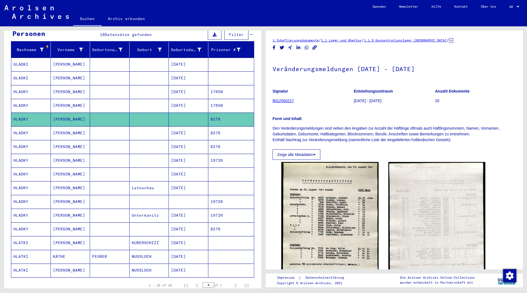
click at [30, 127] on mat-cell "HLADKY" at bounding box center [31, 132] width 40 height 13
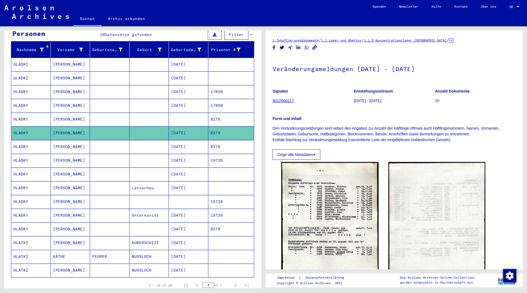
click at [25, 140] on mat-cell "HLADKY" at bounding box center [31, 146] width 40 height 13
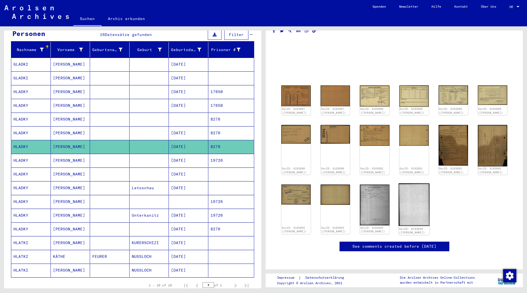
scroll to position [30, 0]
click at [339, 123] on img at bounding box center [335, 132] width 31 height 19
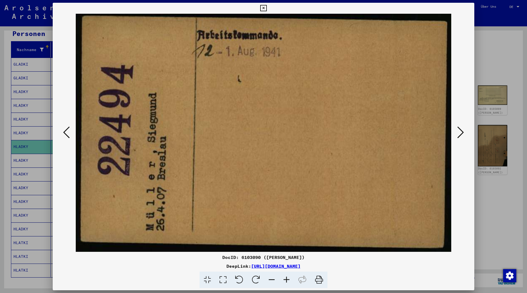
drag, startPoint x: 362, startPoint y: 266, endPoint x: 196, endPoint y: 268, distance: 165.1
click at [196, 268] on div "DeepLink: [URL][DOMAIN_NAME]" at bounding box center [263, 266] width 421 height 7
copy link "[URL][DOMAIN_NAME]"
click at [266, 8] on icon at bounding box center [263, 8] width 6 height 7
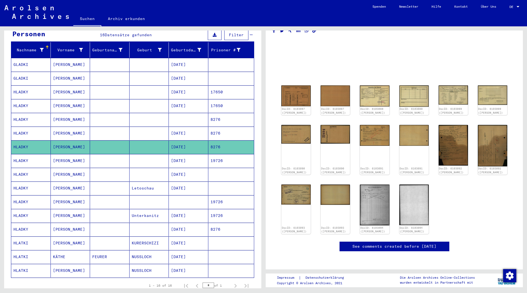
scroll to position [0, 0]
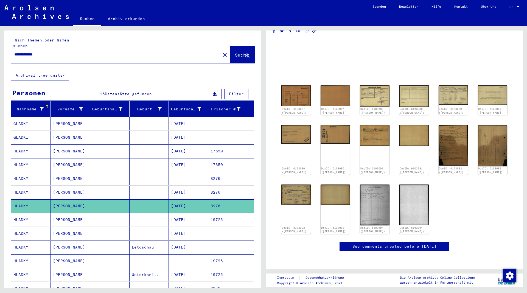
drag, startPoint x: 42, startPoint y: 47, endPoint x: -29, endPoint y: 45, distance: 71.1
click at [14, 52] on input "**********" at bounding box center [115, 55] width 203 height 6
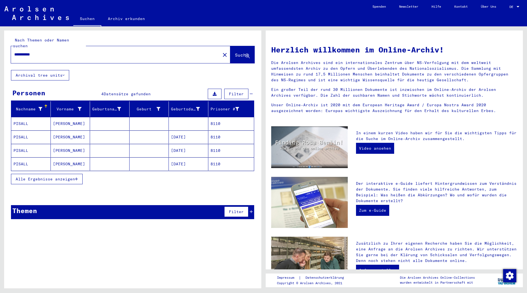
click at [58, 119] on mat-cell "[PERSON_NAME]" at bounding box center [71, 123] width 40 height 13
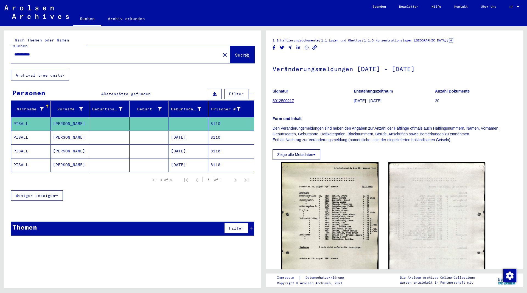
click at [59, 134] on mat-cell "[PERSON_NAME]" at bounding box center [71, 137] width 40 height 13
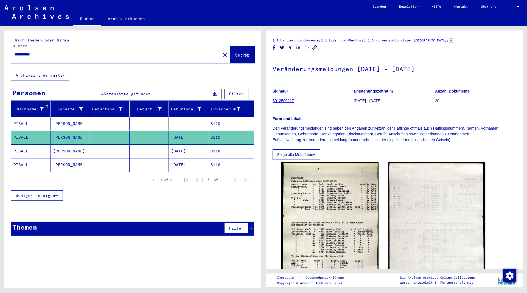
click at [70, 145] on mat-cell "[PERSON_NAME]" at bounding box center [71, 150] width 40 height 13
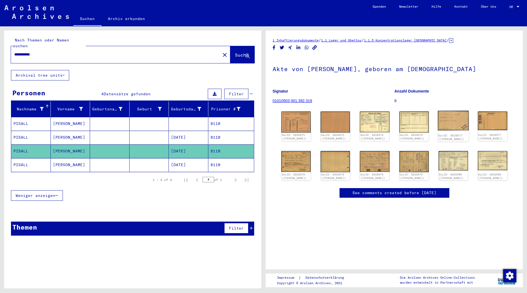
click at [458, 121] on img at bounding box center [453, 120] width 31 height 19
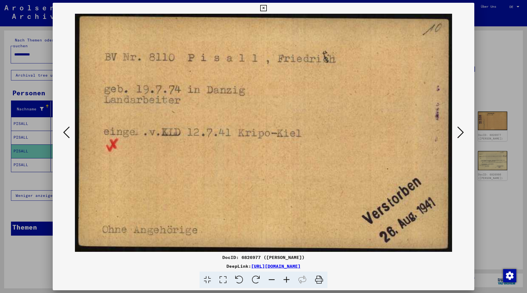
click at [463, 134] on icon at bounding box center [460, 132] width 7 height 13
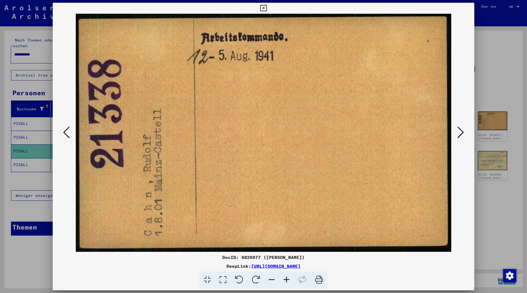
click at [463, 134] on icon at bounding box center [460, 132] width 7 height 13
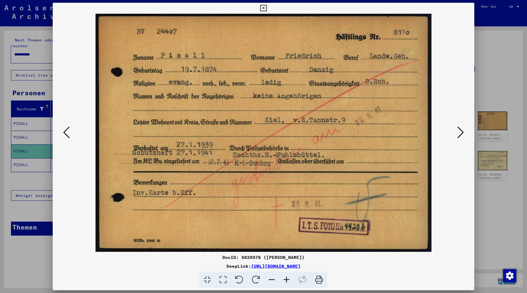
click at [67, 132] on icon at bounding box center [66, 132] width 7 height 13
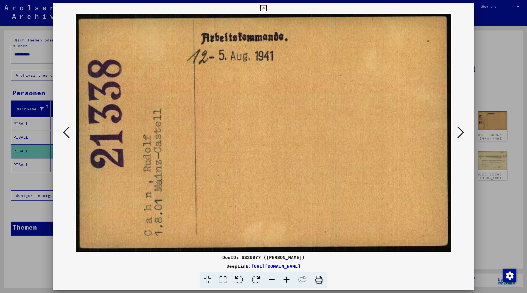
drag, startPoint x: 361, startPoint y: 263, endPoint x: 196, endPoint y: 268, distance: 165.8
click at [196, 268] on div "DeepLink: [URL][DOMAIN_NAME]" at bounding box center [263, 266] width 421 height 7
copy link "[URL][DOMAIN_NAME]"
drag, startPoint x: 471, startPoint y: 9, endPoint x: 466, endPoint y: 9, distance: 5.2
click at [266, 9] on icon at bounding box center [263, 8] width 6 height 7
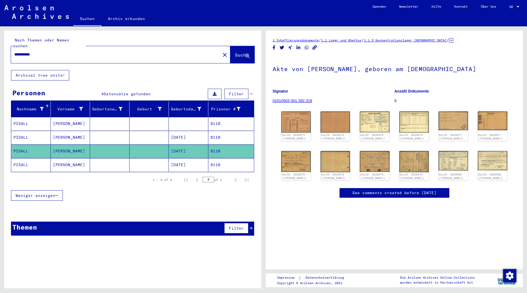
drag, startPoint x: 315, startPoint y: 102, endPoint x: 269, endPoint y: 107, distance: 46.3
click at [273, 103] on figure "Signatur 01010503 001.392.319" at bounding box center [333, 96] width 122 height 25
copy link "01010503 001.392.319"
click at [488, 116] on img at bounding box center [492, 120] width 31 height 19
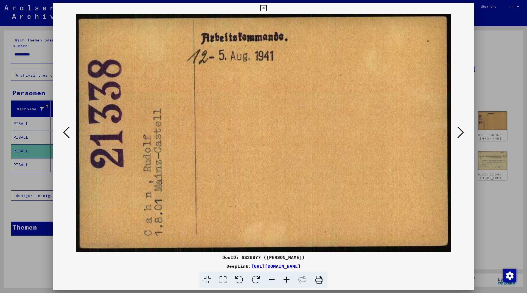
click at [266, 10] on icon at bounding box center [263, 8] width 6 height 7
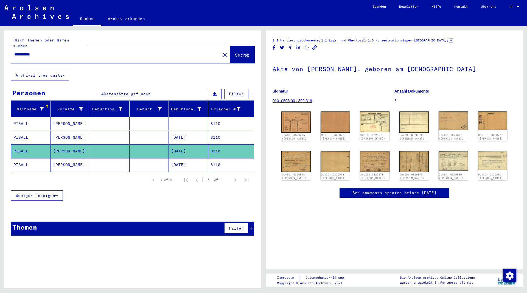
drag, startPoint x: 30, startPoint y: 48, endPoint x: 2, endPoint y: 50, distance: 28.1
click at [14, 52] on input "**********" at bounding box center [115, 55] width 203 height 6
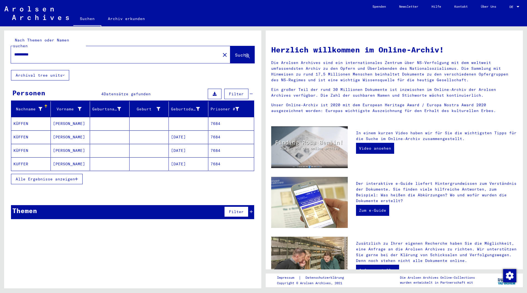
click at [60, 130] on mat-cell "[PERSON_NAME]" at bounding box center [71, 136] width 40 height 13
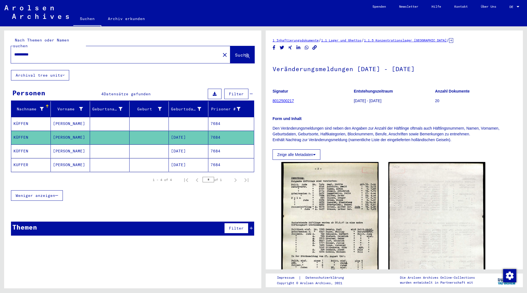
click at [60, 144] on mat-cell "[PERSON_NAME]" at bounding box center [71, 150] width 40 height 13
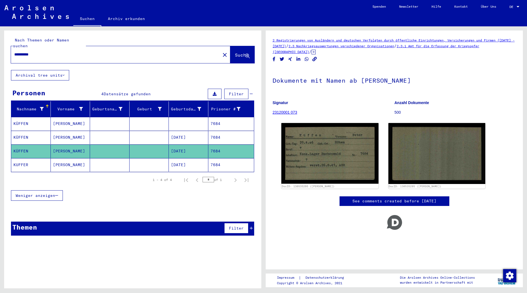
click at [62, 159] on mat-cell "[PERSON_NAME]" at bounding box center [71, 164] width 40 height 13
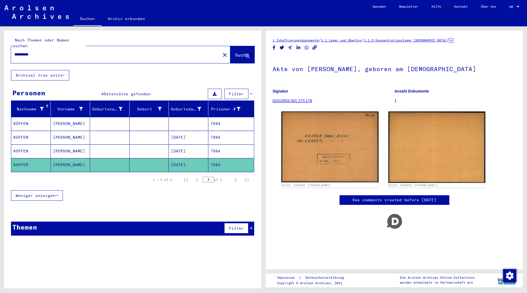
click at [66, 117] on mat-cell "[PERSON_NAME]" at bounding box center [71, 123] width 40 height 13
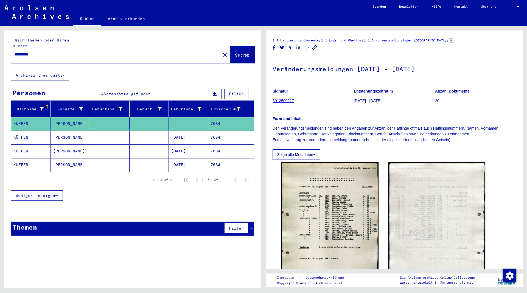
click at [61, 131] on mat-cell "[PERSON_NAME]" at bounding box center [71, 137] width 40 height 13
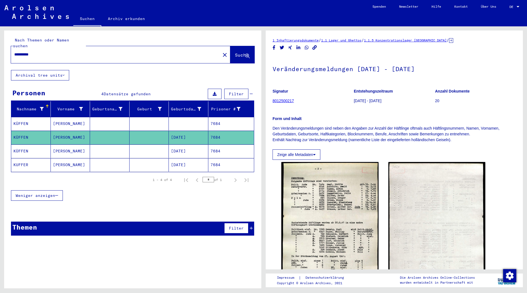
click at [58, 160] on mat-cell "[PERSON_NAME]" at bounding box center [71, 164] width 40 height 13
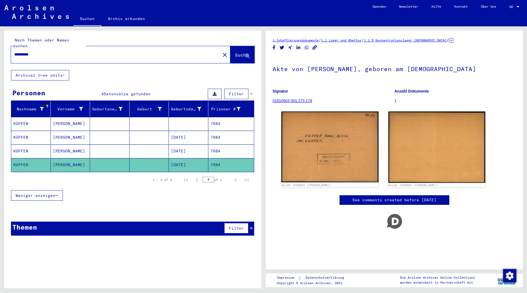
drag, startPoint x: 60, startPoint y: 49, endPoint x: 27, endPoint y: 53, distance: 34.0
click at [27, 53] on input "**********" at bounding box center [115, 55] width 203 height 6
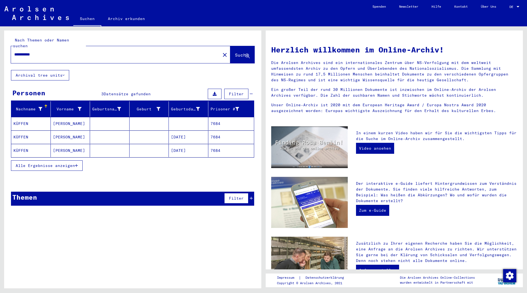
click at [27, 117] on mat-cell "KÜFFEN" at bounding box center [31, 123] width 40 height 13
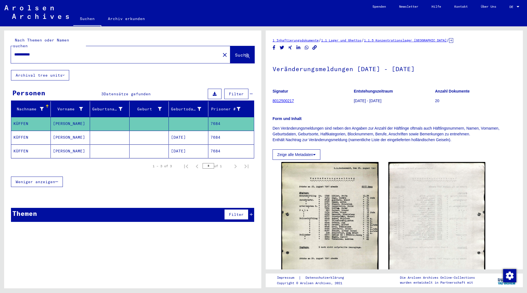
click at [31, 132] on mat-cell "KÜFFEN" at bounding box center [31, 137] width 40 height 13
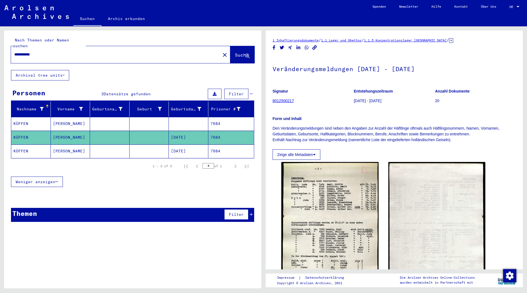
click at [25, 146] on mat-cell "KÜFFEN" at bounding box center [31, 150] width 40 height 13
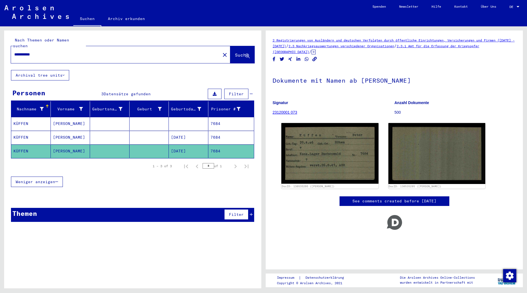
drag, startPoint x: 52, startPoint y: 46, endPoint x: 5, endPoint y: 50, distance: 47.1
click at [14, 52] on input "**********" at bounding box center [115, 55] width 203 height 6
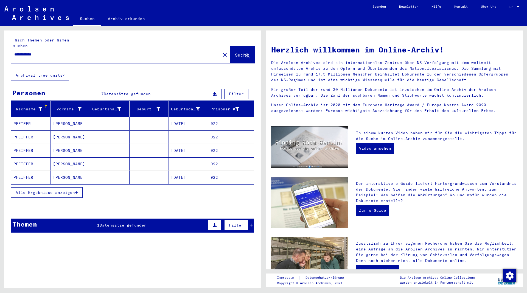
click at [123, 222] on span "Datensätze gefunden" at bounding box center [123, 224] width 47 height 5
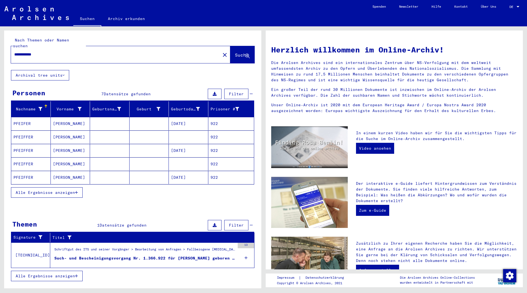
click at [33, 117] on mat-cell "PFEIFER" at bounding box center [31, 123] width 40 height 13
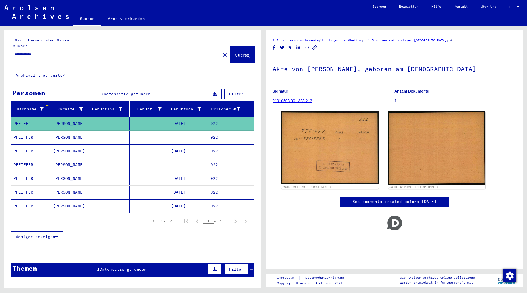
click at [27, 132] on mat-cell "PFEIFFER" at bounding box center [31, 137] width 40 height 13
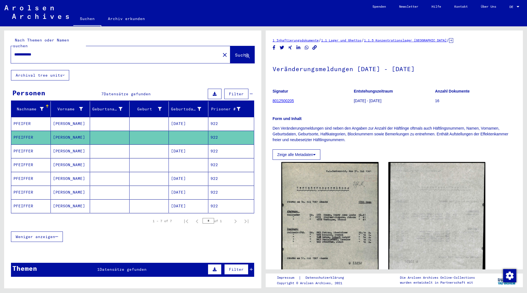
click at [26, 144] on mat-cell "PFEIFFER" at bounding box center [31, 150] width 40 height 13
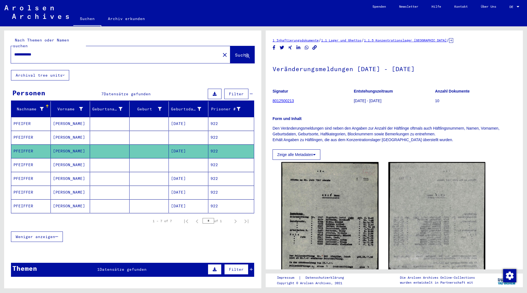
click at [24, 159] on mat-cell "PFEIFFER" at bounding box center [31, 164] width 40 height 13
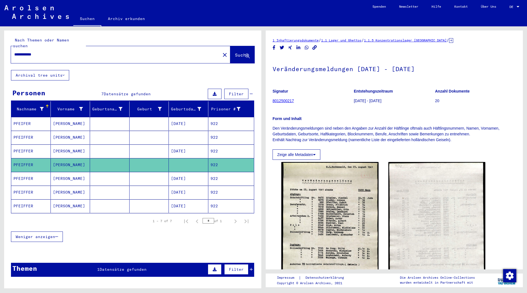
click at [27, 172] on mat-cell "PFEIFFER" at bounding box center [31, 178] width 40 height 13
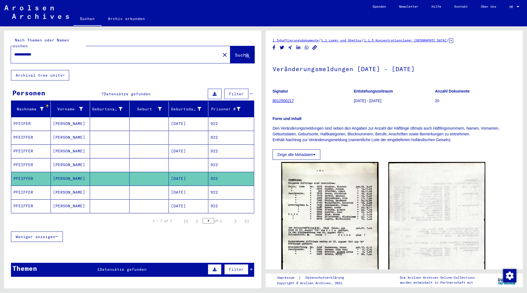
click at [26, 187] on mat-cell "PFEIFFER" at bounding box center [31, 191] width 40 height 13
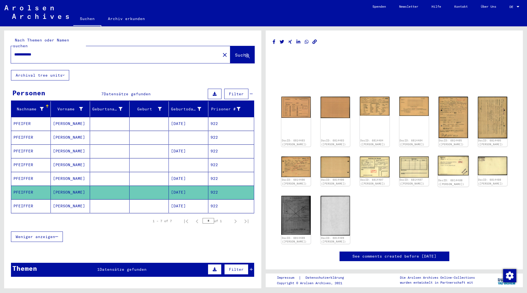
click at [456, 168] on img at bounding box center [453, 166] width 31 height 20
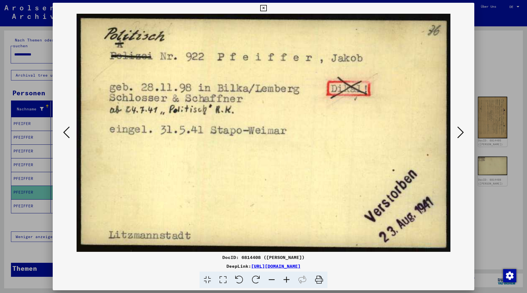
drag, startPoint x: 471, startPoint y: 9, endPoint x: 455, endPoint y: 9, distance: 15.9
click at [266, 9] on icon at bounding box center [263, 8] width 6 height 7
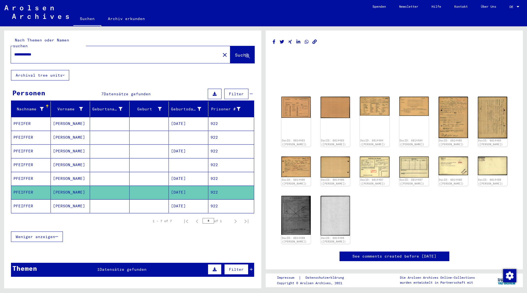
drag, startPoint x: 44, startPoint y: 47, endPoint x: 0, endPoint y: 50, distance: 43.8
click at [14, 52] on input "**********" at bounding box center [115, 55] width 203 height 6
click at [235, 52] on span "Suche" at bounding box center [242, 54] width 14 height 5
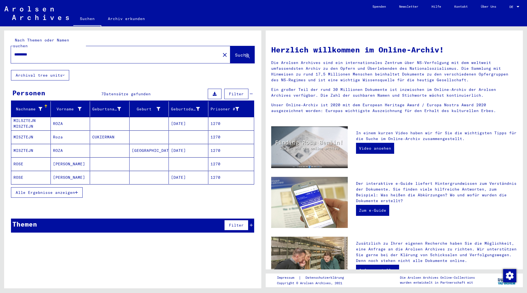
drag, startPoint x: 78, startPoint y: 186, endPoint x: 60, endPoint y: 173, distance: 22.4
click at [78, 187] on button "Alle Ergebnisse anzeigen" at bounding box center [47, 192] width 72 height 10
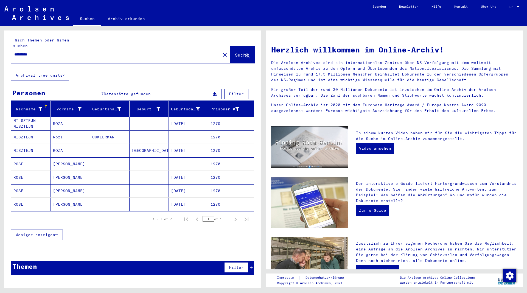
click at [21, 157] on mat-cell "ROSE" at bounding box center [31, 163] width 40 height 13
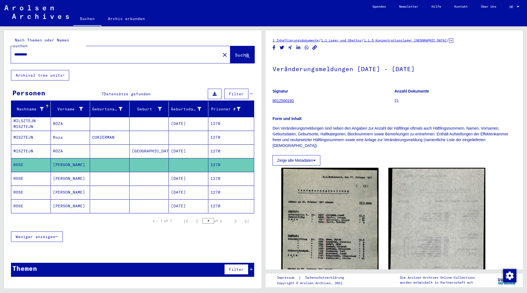
click at [25, 174] on mat-cell "ROSE" at bounding box center [31, 178] width 40 height 13
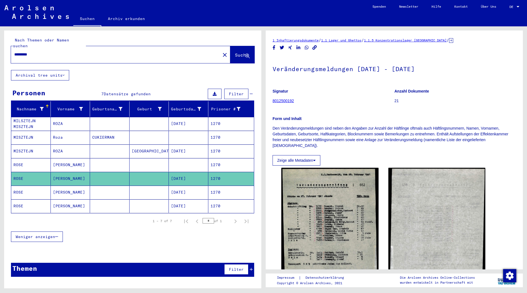
click at [21, 185] on mat-cell "ROSE" at bounding box center [31, 191] width 40 height 13
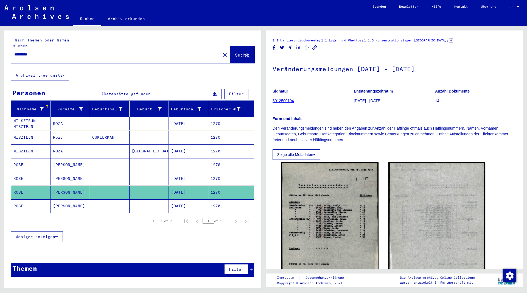
click at [19, 200] on mat-cell "ROSE" at bounding box center [31, 205] width 40 height 13
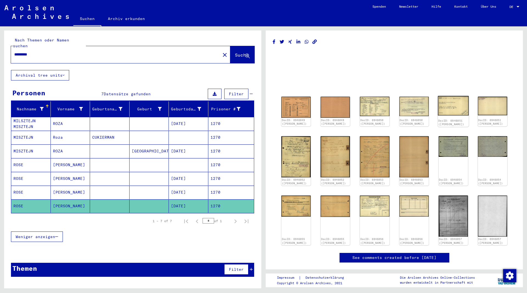
click at [455, 103] on img at bounding box center [453, 105] width 31 height 19
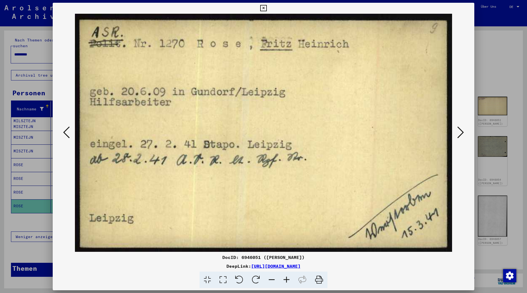
click at [266, 7] on icon at bounding box center [263, 8] width 6 height 7
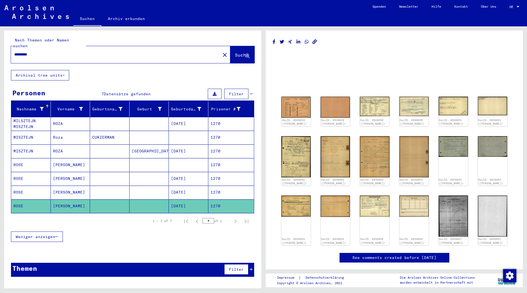
drag, startPoint x: 46, startPoint y: 48, endPoint x: -9, endPoint y: 52, distance: 55.0
click at [14, 52] on input "*********" at bounding box center [115, 55] width 203 height 6
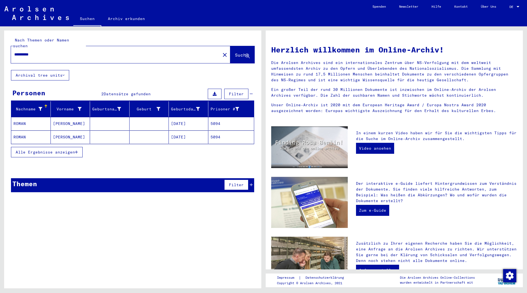
click at [24, 117] on mat-cell "ROMAN" at bounding box center [31, 123] width 40 height 13
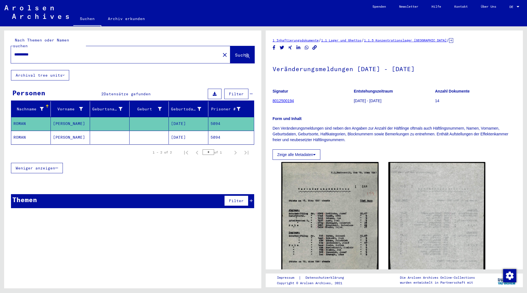
click at [23, 132] on mat-cell "ROMAN" at bounding box center [31, 137] width 40 height 13
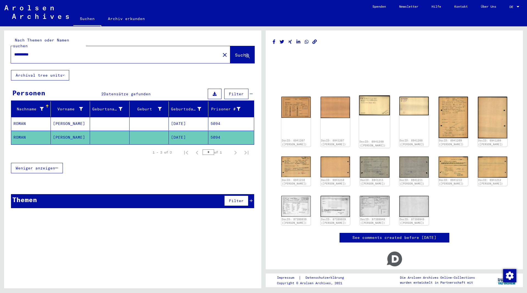
click at [374, 110] on img at bounding box center [374, 105] width 31 height 20
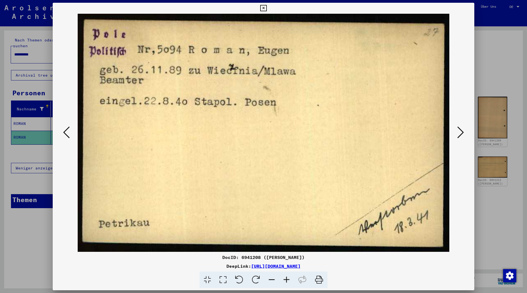
click at [266, 9] on icon at bounding box center [263, 8] width 6 height 7
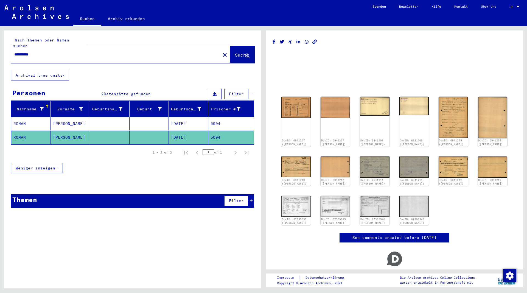
drag, startPoint x: 23, startPoint y: 53, endPoint x: -6, endPoint y: 58, distance: 28.9
click at [14, 57] on input "**********" at bounding box center [115, 55] width 203 height 6
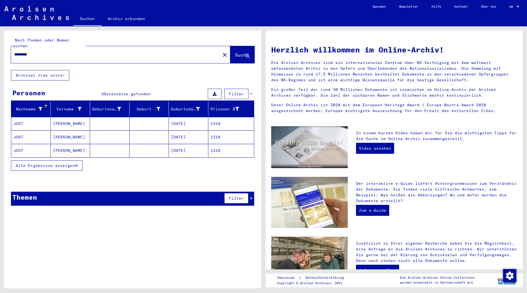
click at [19, 144] on mat-cell "JOST" at bounding box center [31, 150] width 40 height 13
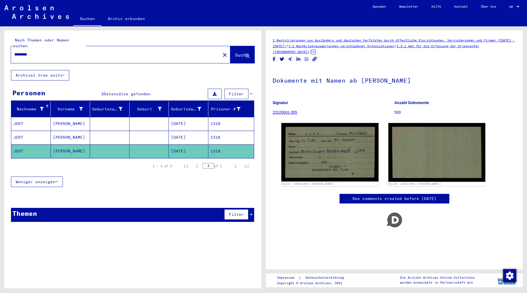
click at [19, 131] on mat-cell "JOST" at bounding box center [31, 137] width 40 height 13
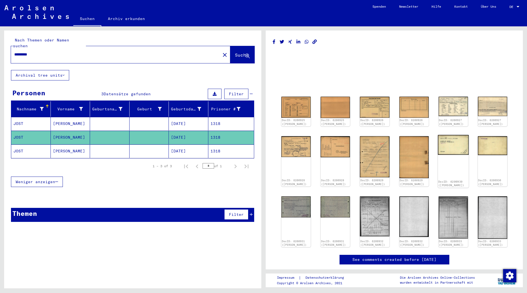
click at [456, 141] on img at bounding box center [453, 145] width 31 height 20
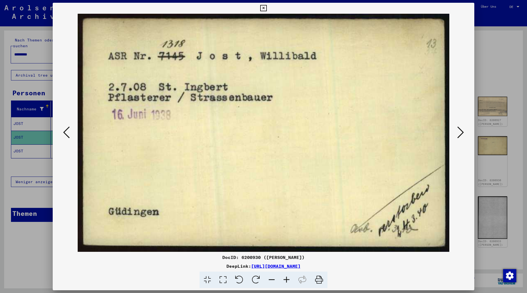
click at [266, 8] on icon at bounding box center [263, 8] width 6 height 7
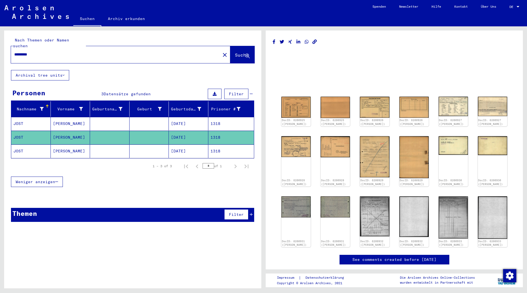
drag, startPoint x: 43, startPoint y: 48, endPoint x: -8, endPoint y: 50, distance: 50.8
click at [14, 52] on input "*********" at bounding box center [115, 55] width 203 height 6
type input "*********"
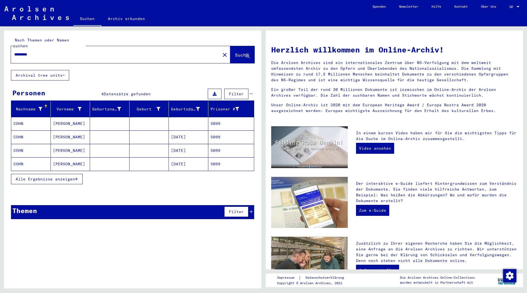
click at [57, 158] on mat-cell "[PERSON_NAME]" at bounding box center [71, 163] width 40 height 13
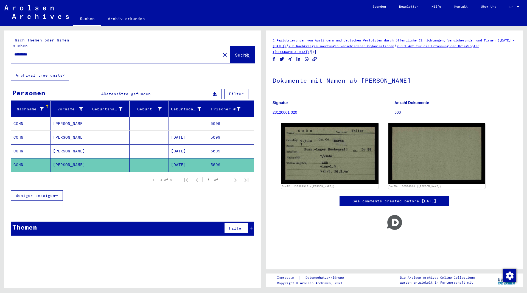
click at [62, 144] on mat-cell "[PERSON_NAME]" at bounding box center [71, 150] width 40 height 13
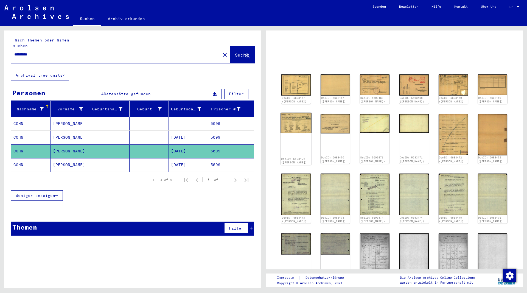
scroll to position [30, 0]
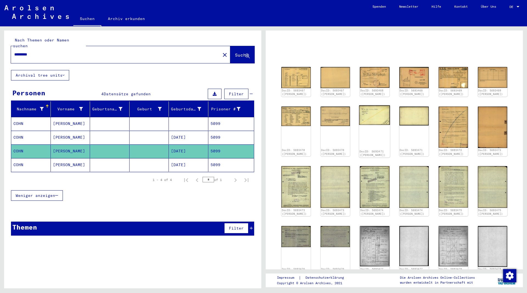
click at [377, 116] on img at bounding box center [374, 115] width 31 height 20
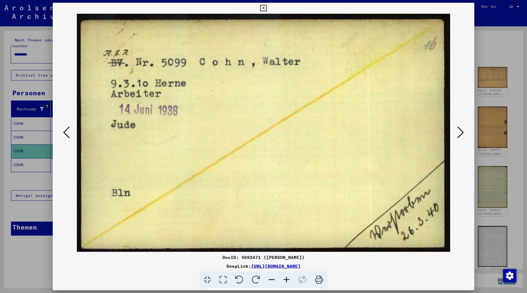
click at [463, 133] on icon at bounding box center [460, 132] width 7 height 13
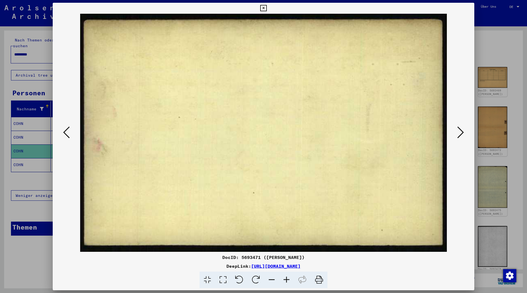
click at [462, 133] on icon at bounding box center [460, 132] width 7 height 13
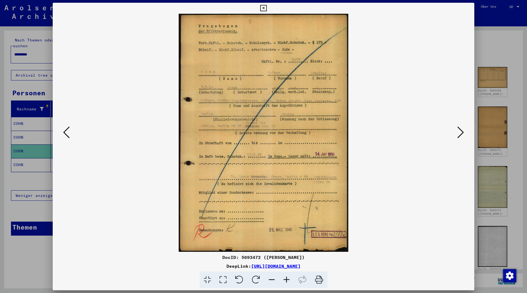
click at [462, 133] on icon at bounding box center [460, 132] width 7 height 13
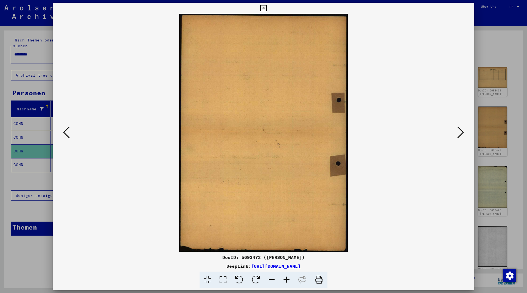
click at [462, 133] on icon at bounding box center [460, 132] width 7 height 13
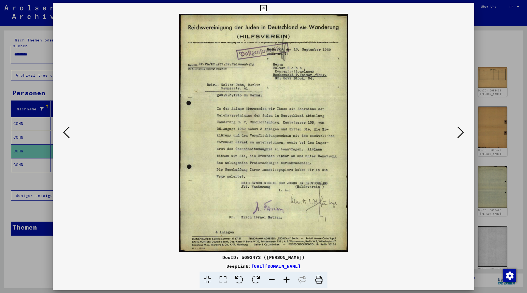
click at [461, 132] on icon at bounding box center [460, 132] width 7 height 13
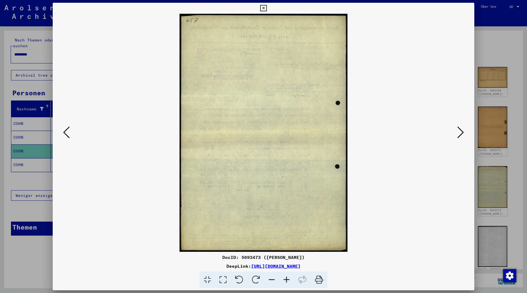
click at [461, 132] on icon at bounding box center [460, 132] width 7 height 13
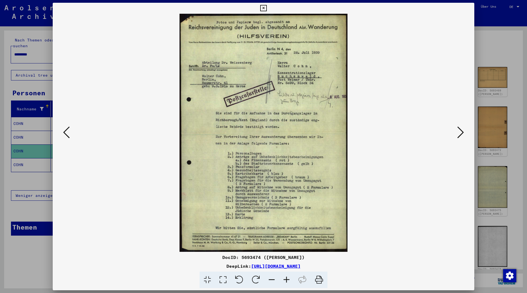
click at [461, 132] on icon at bounding box center [460, 132] width 7 height 13
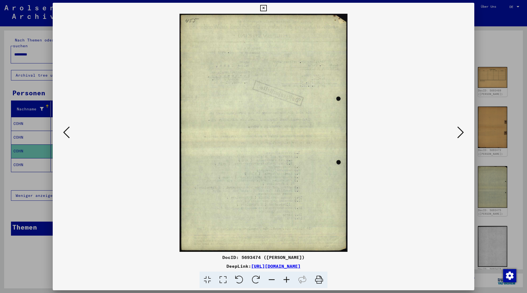
click at [461, 132] on icon at bounding box center [460, 132] width 7 height 13
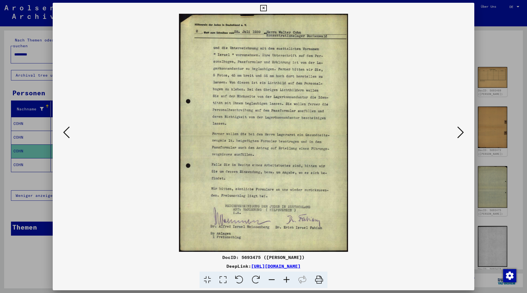
click at [462, 132] on icon at bounding box center [460, 132] width 7 height 13
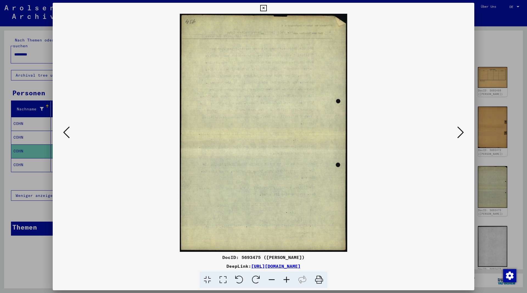
click at [462, 132] on icon at bounding box center [460, 132] width 7 height 13
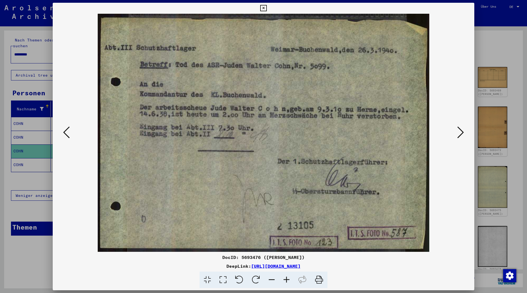
click at [461, 133] on icon at bounding box center [460, 132] width 7 height 13
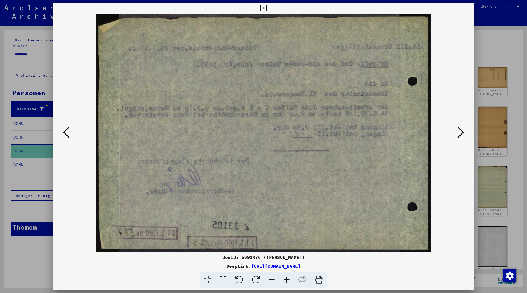
click at [461, 133] on icon at bounding box center [460, 132] width 7 height 13
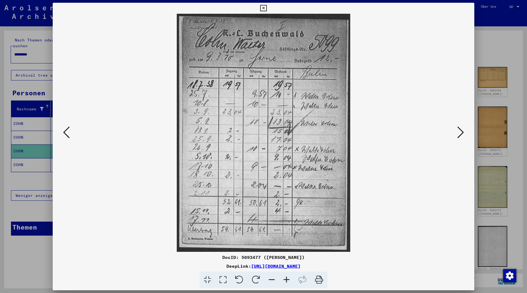
click at [461, 133] on icon at bounding box center [460, 132] width 7 height 13
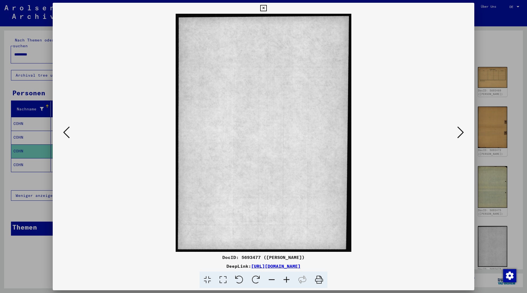
click at [461, 133] on icon at bounding box center [460, 132] width 7 height 13
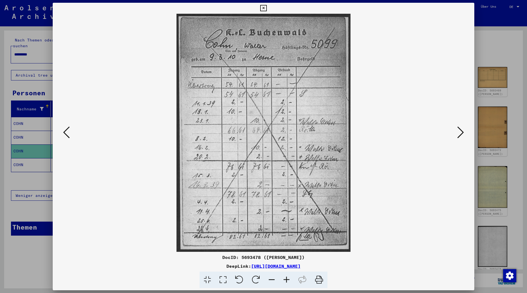
click at [461, 133] on icon at bounding box center [460, 132] width 7 height 13
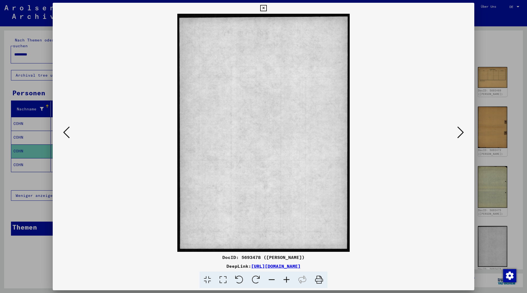
click at [461, 133] on icon at bounding box center [460, 132] width 7 height 13
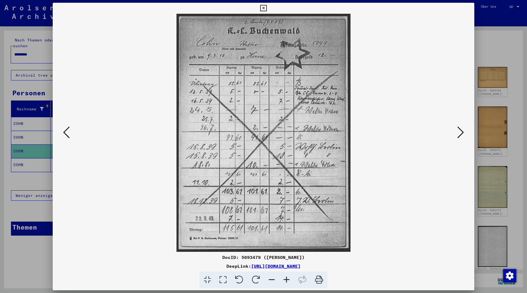
click at [461, 133] on icon at bounding box center [460, 132] width 7 height 13
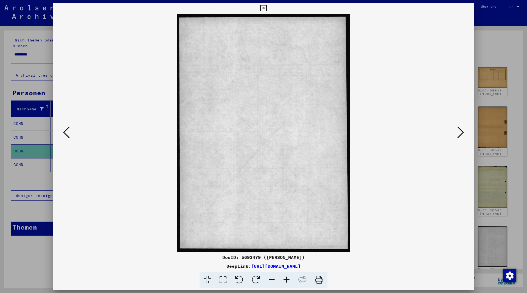
click at [461, 133] on icon at bounding box center [460, 132] width 7 height 13
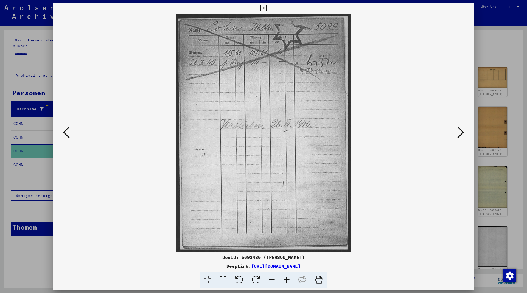
click at [266, 6] on icon at bounding box center [263, 8] width 6 height 7
